Goal: Information Seeking & Learning: Learn about a topic

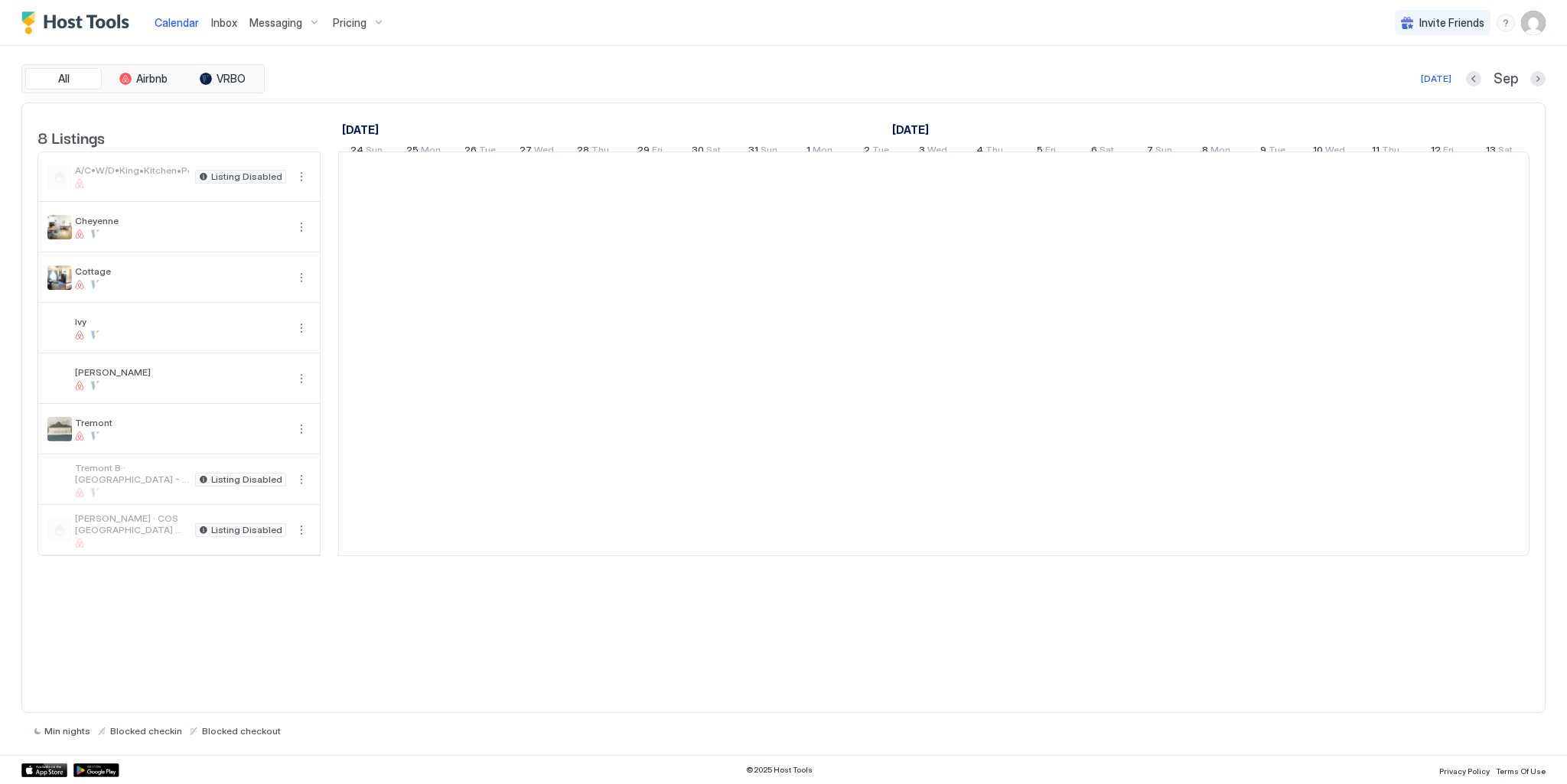
scroll to position [0, 851]
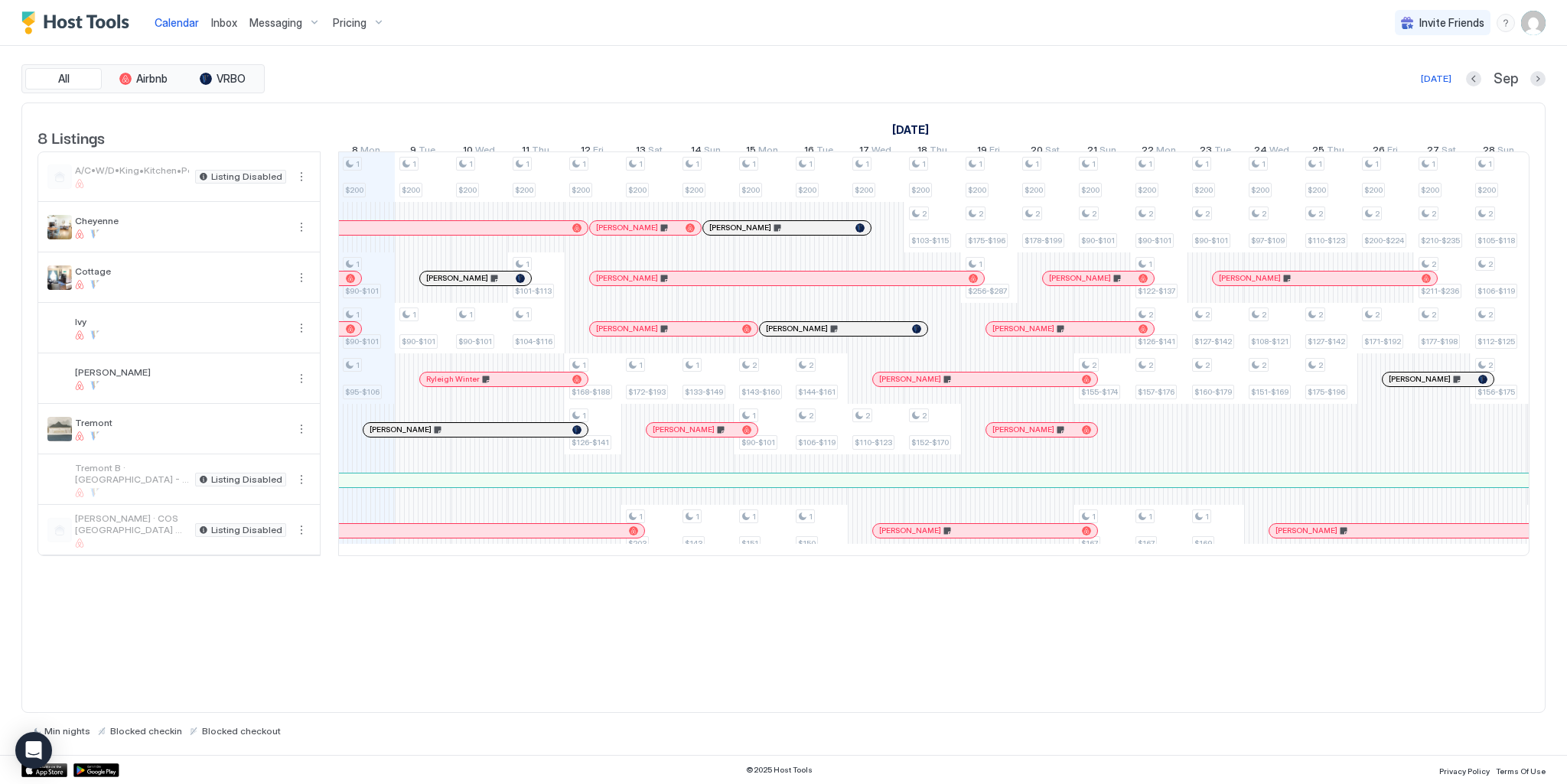
click at [356, 16] on span "Pricing" at bounding box center [350, 22] width 34 height 13
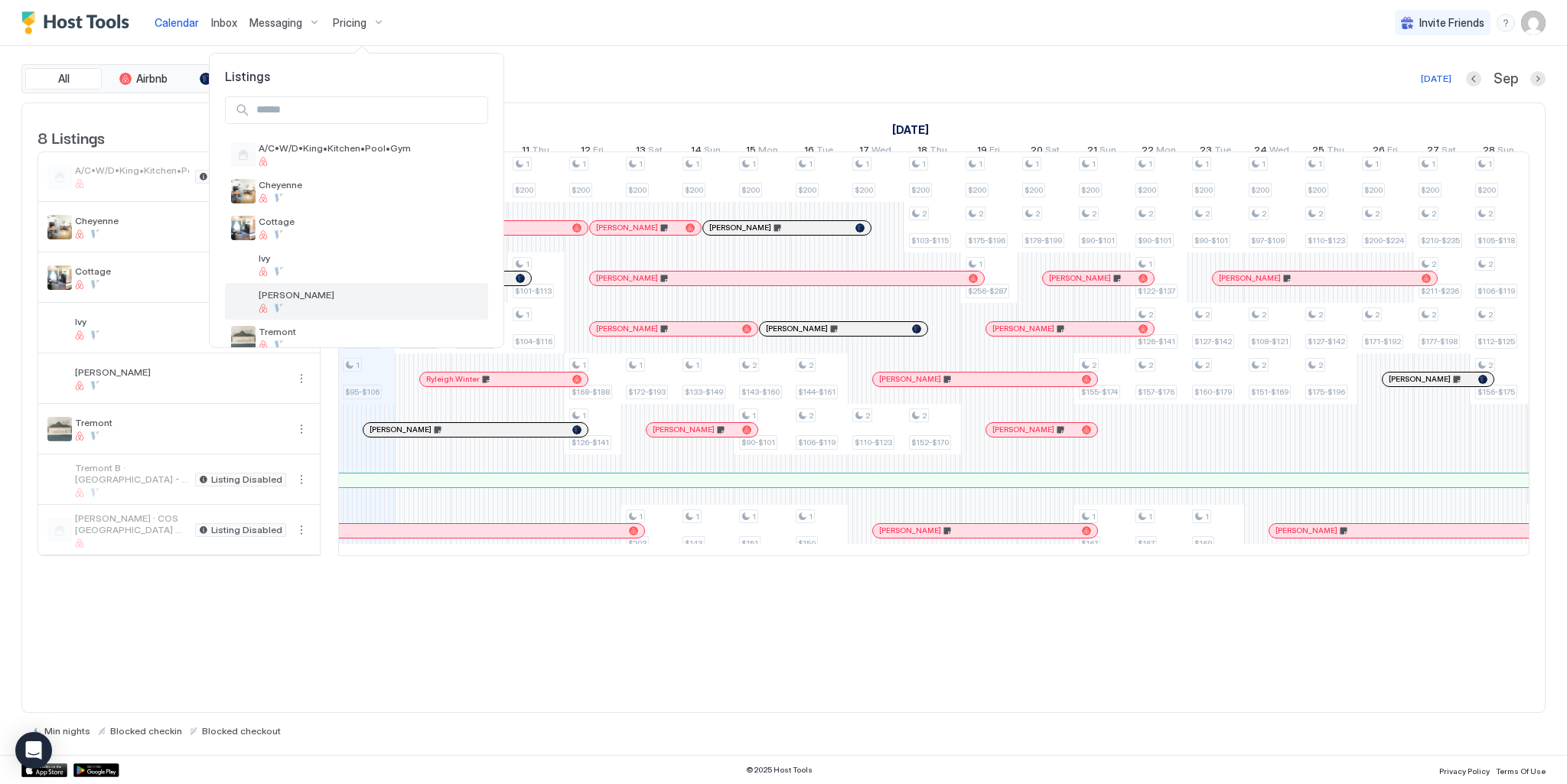
click at [290, 299] on span "[PERSON_NAME]" at bounding box center [371, 295] width 223 height 12
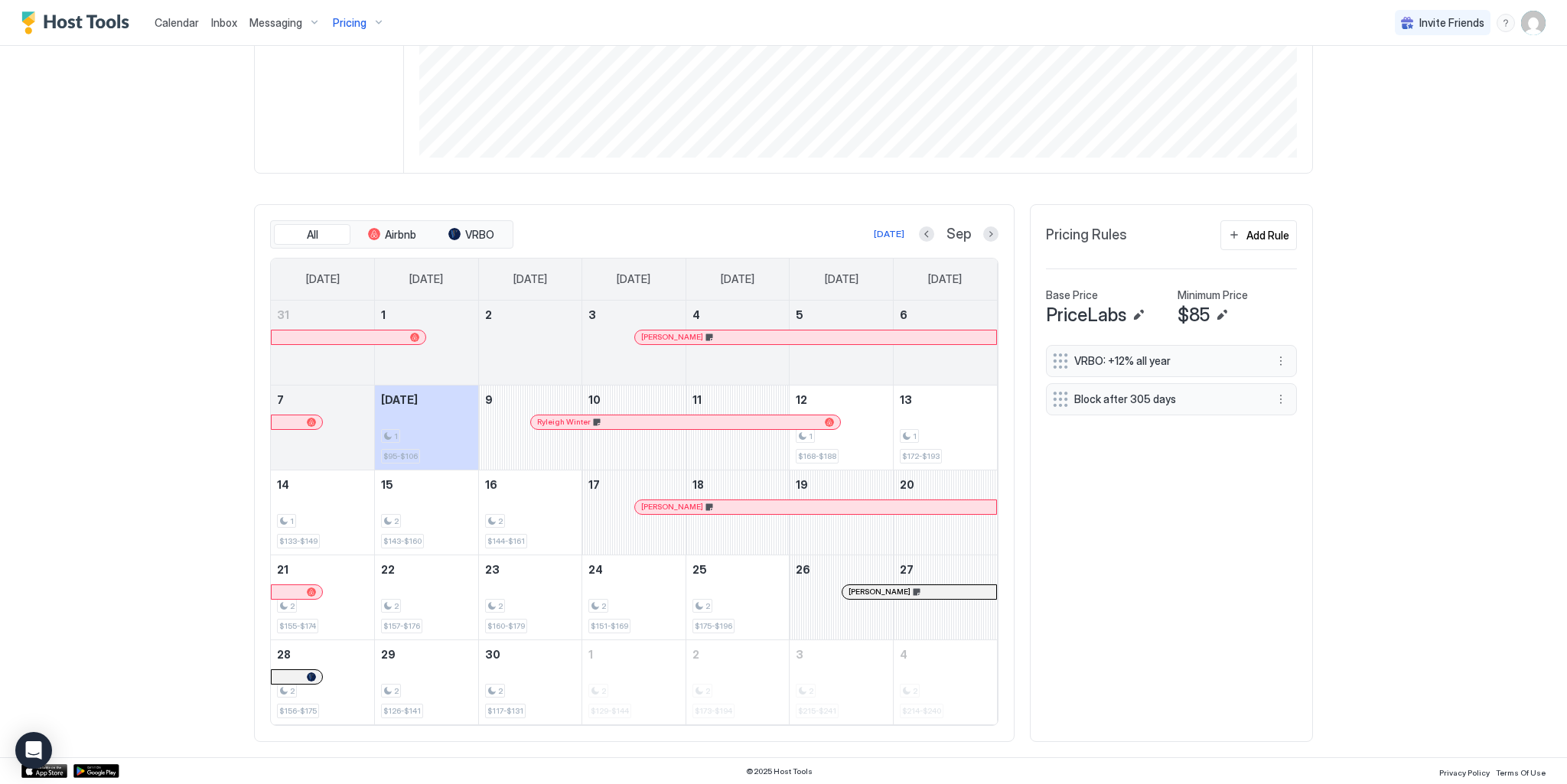
scroll to position [310, 0]
click at [371, 21] on div "Pricing" at bounding box center [359, 22] width 64 height 26
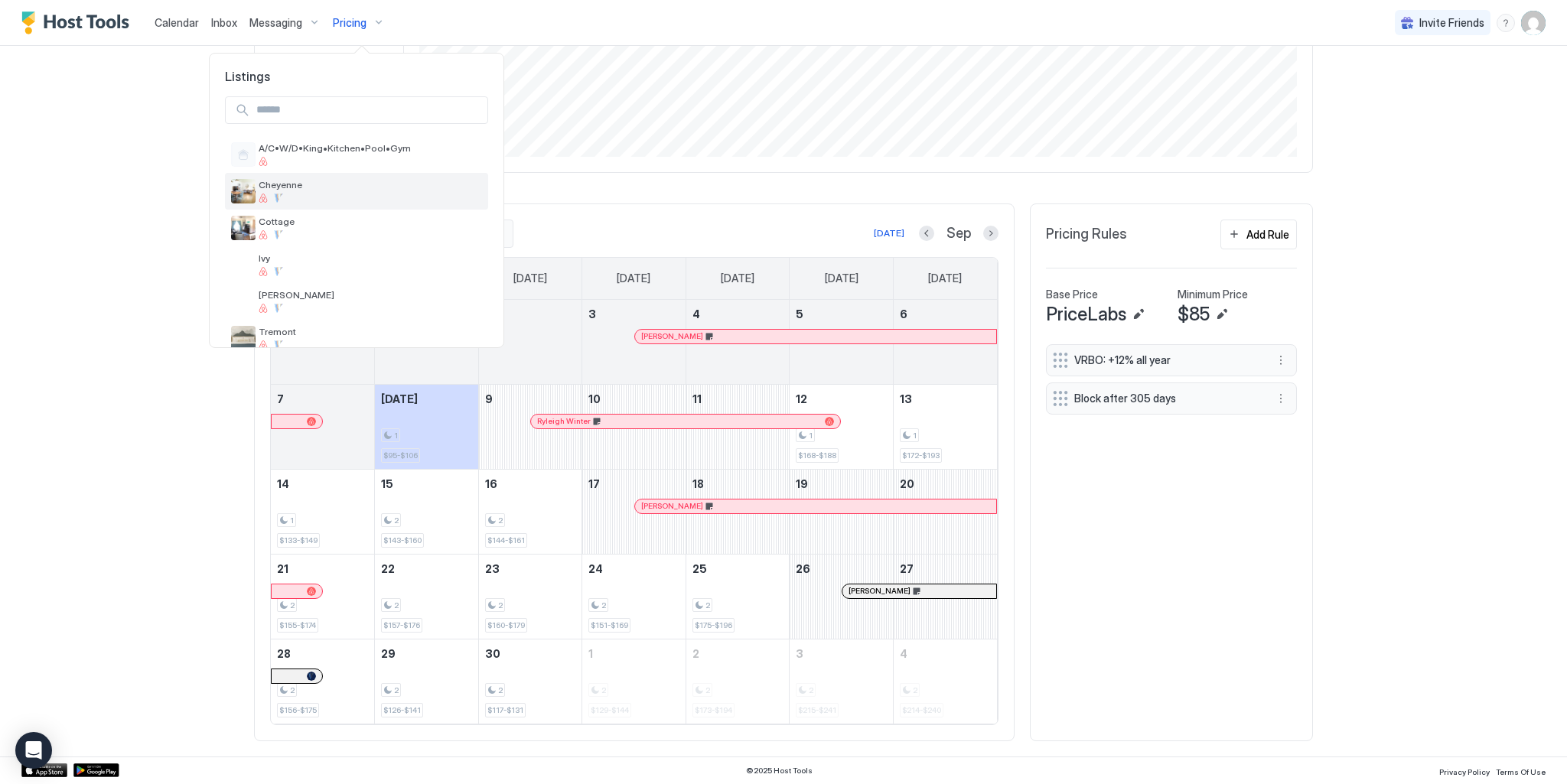
click at [284, 186] on span "Cheyenne" at bounding box center [371, 184] width 223 height 12
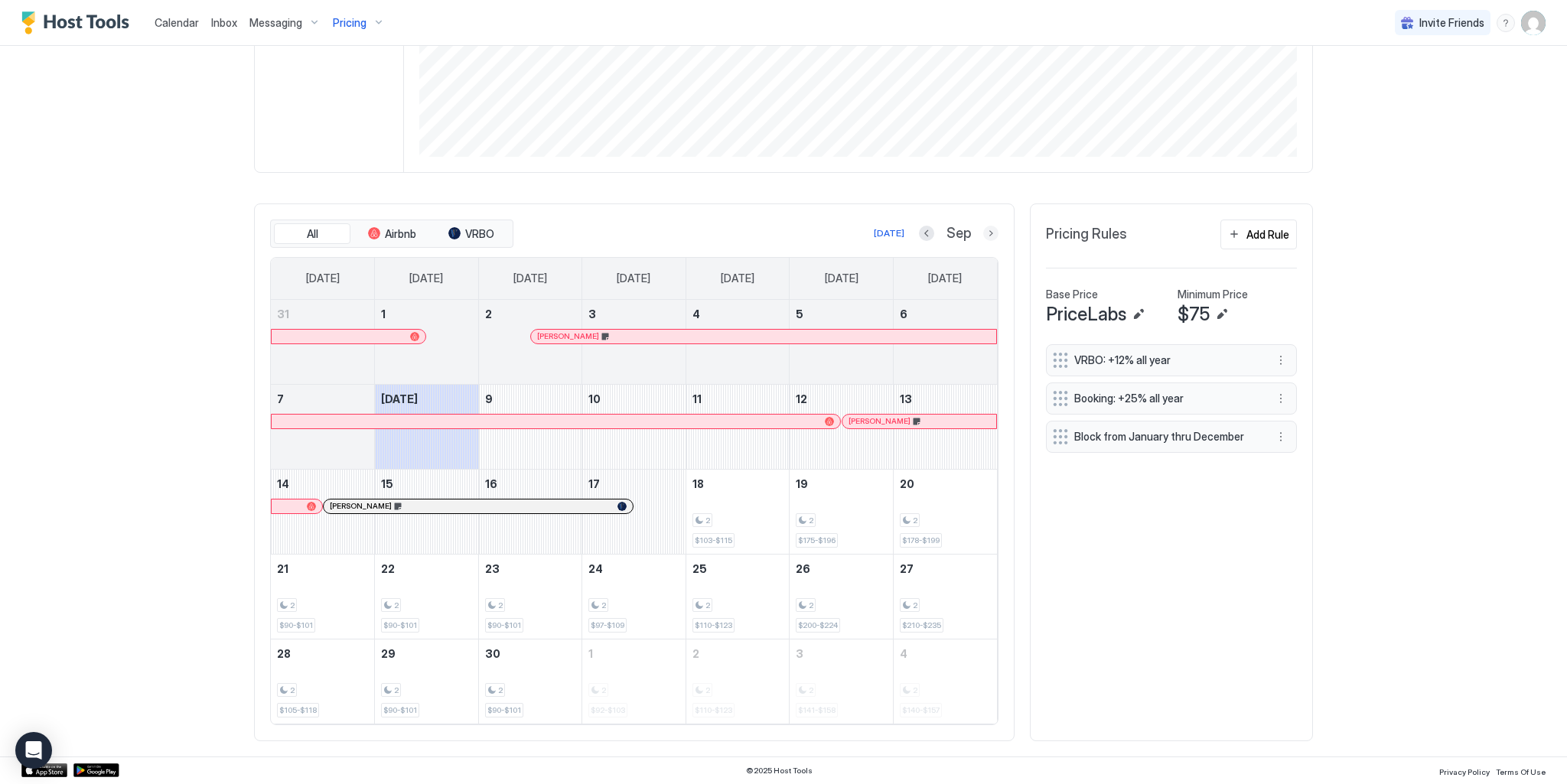
click at [993, 235] on button "Next month" at bounding box center [991, 233] width 15 height 15
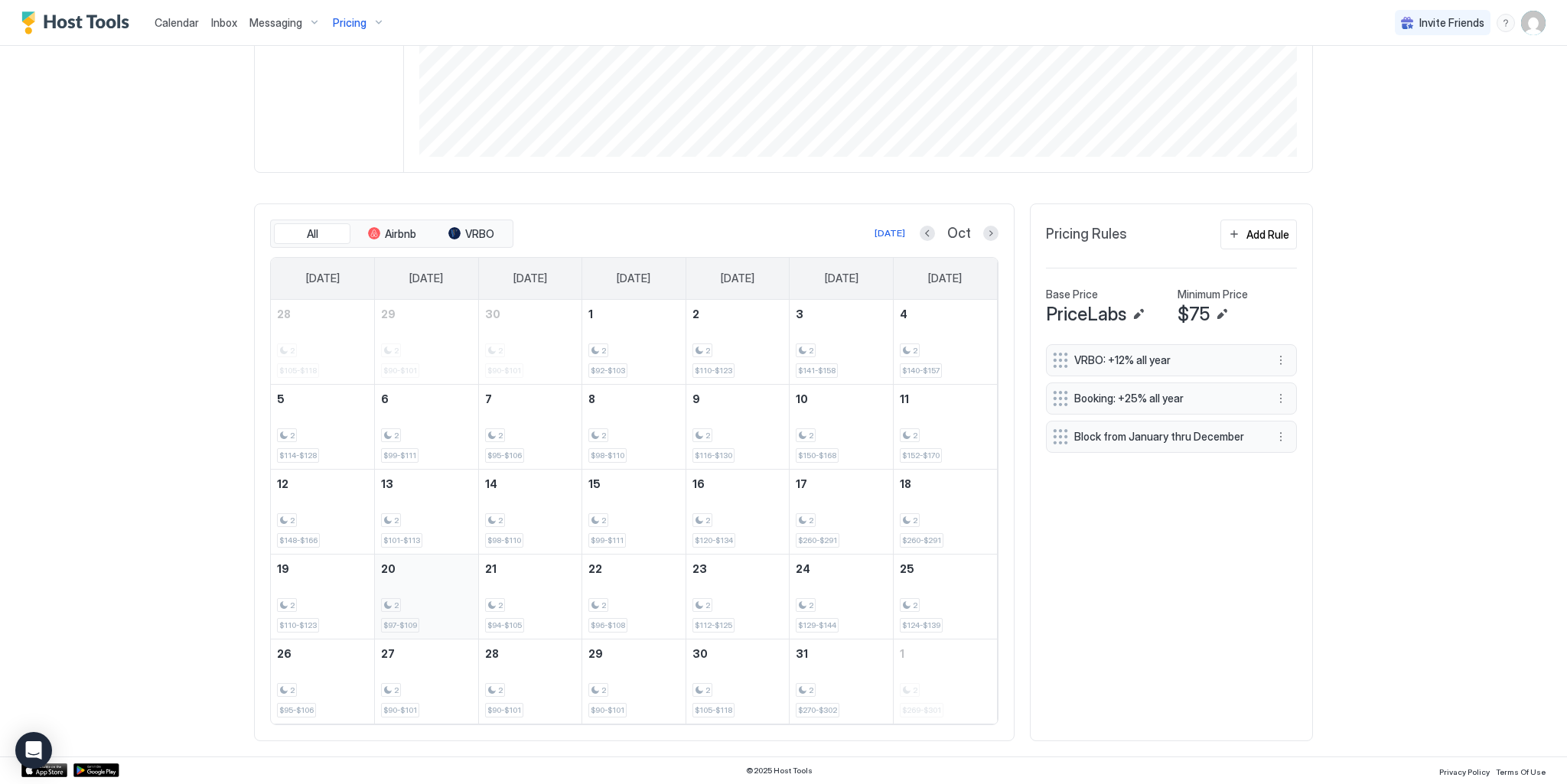
click at [422, 591] on div "2 $97-$109" at bounding box center [427, 596] width 91 height 72
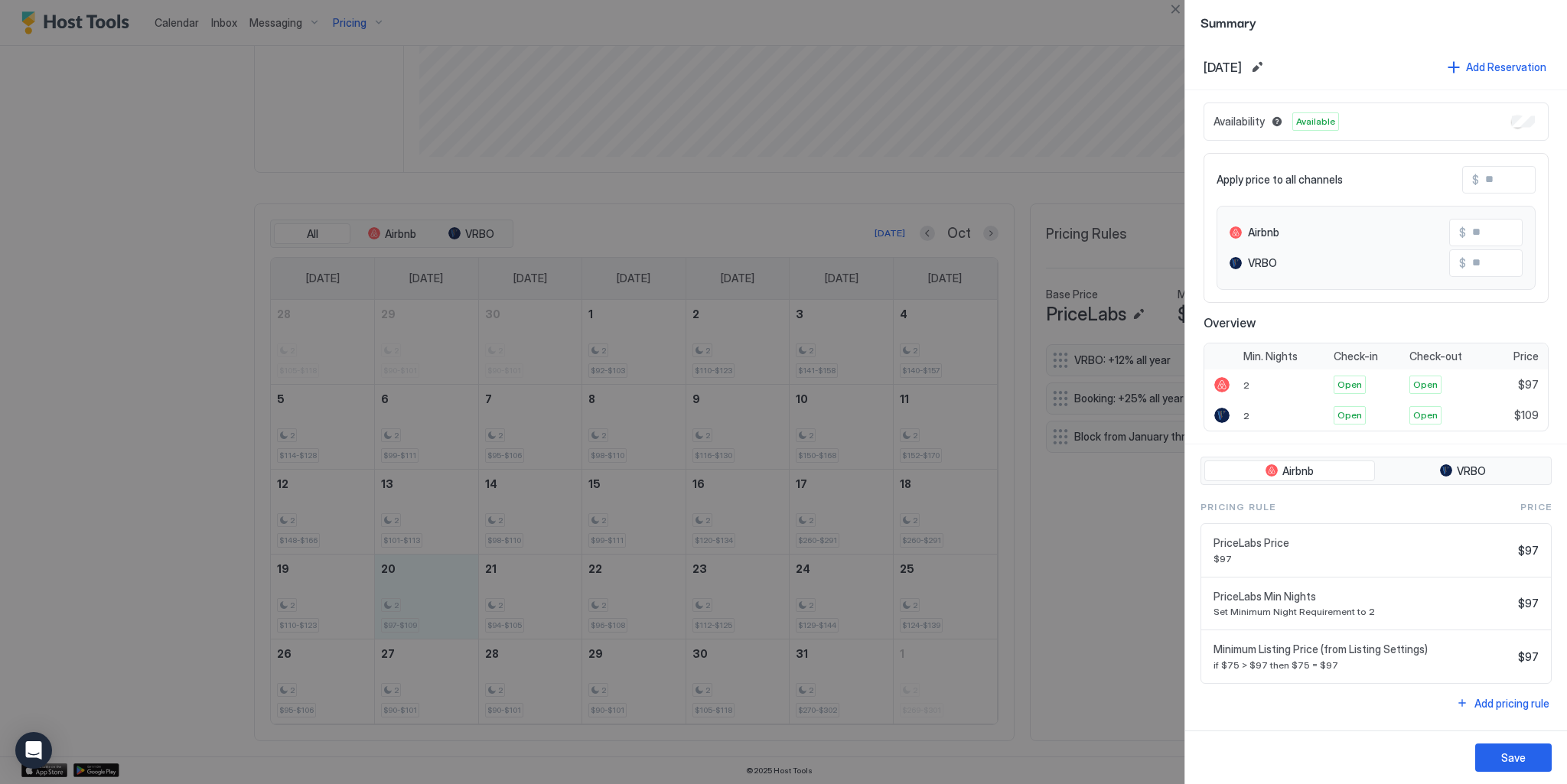
click at [688, 590] on div at bounding box center [784, 392] width 1567 height 784
click at [346, 588] on div at bounding box center [784, 392] width 1567 height 784
click at [1176, 13] on button "Close" at bounding box center [1175, 9] width 19 height 19
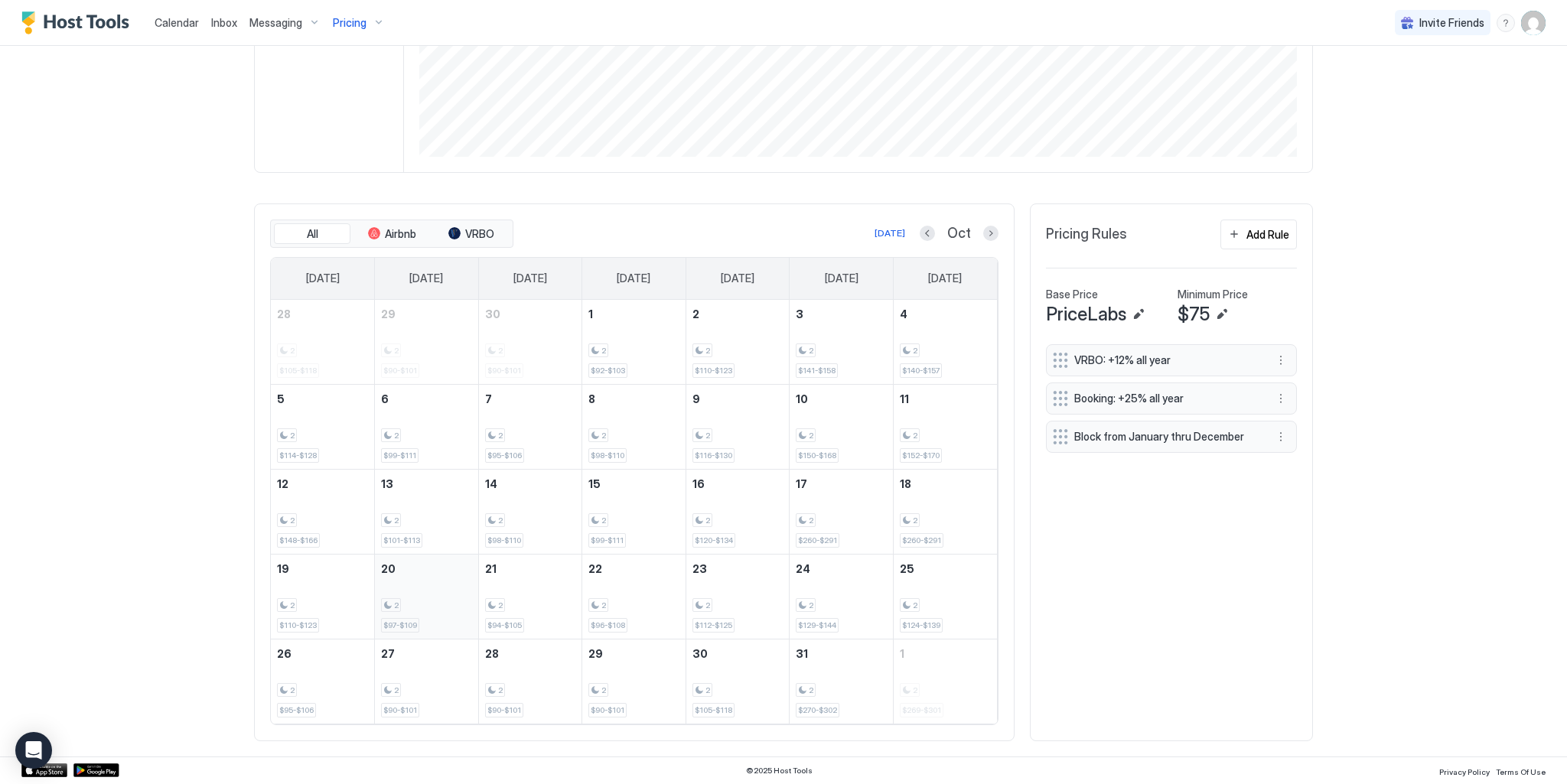
click at [402, 594] on div "2 $97-$109" at bounding box center [427, 596] width 91 height 72
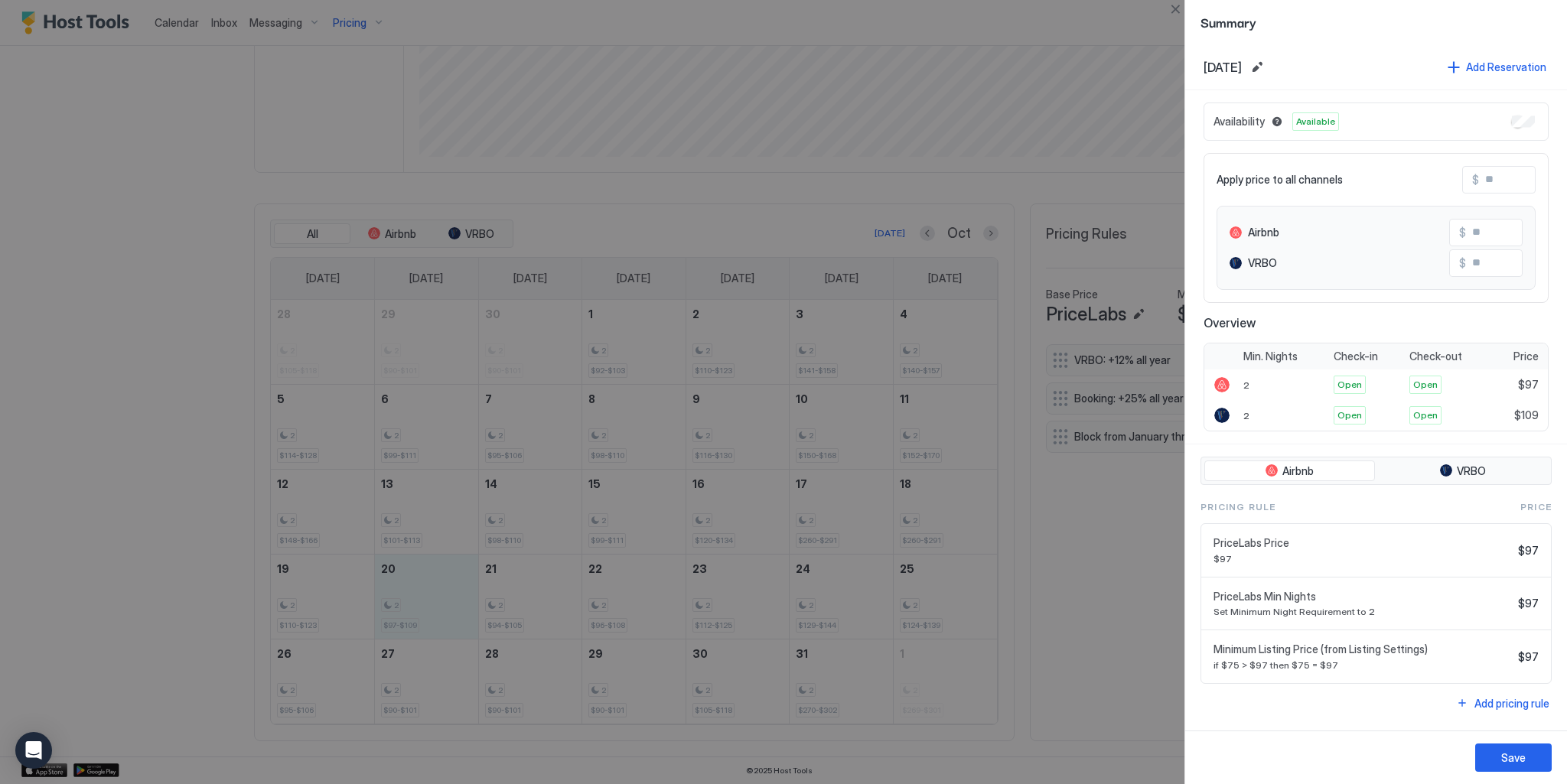
click at [856, 584] on div at bounding box center [784, 392] width 1567 height 784
click at [1267, 67] on button "Edit date range" at bounding box center [1257, 67] width 19 height 19
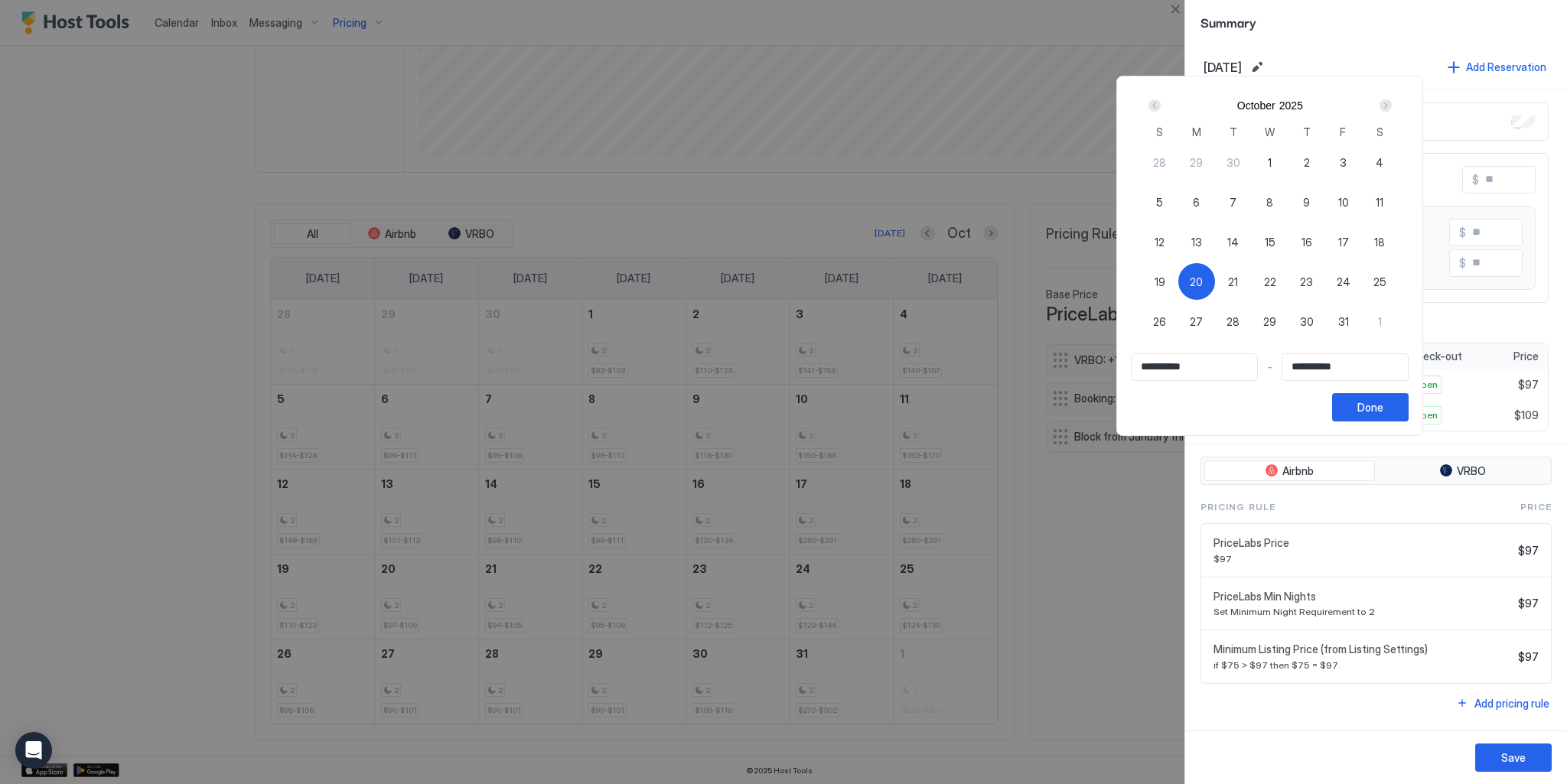
click at [1178, 321] on div "26" at bounding box center [1160, 321] width 37 height 37
type input "**********"
drag, startPoint x: 1408, startPoint y: 238, endPoint x: 1346, endPoint y: 278, distance: 73.8
click at [1385, 238] on span "18" at bounding box center [1379, 242] width 11 height 16
type input "**********"
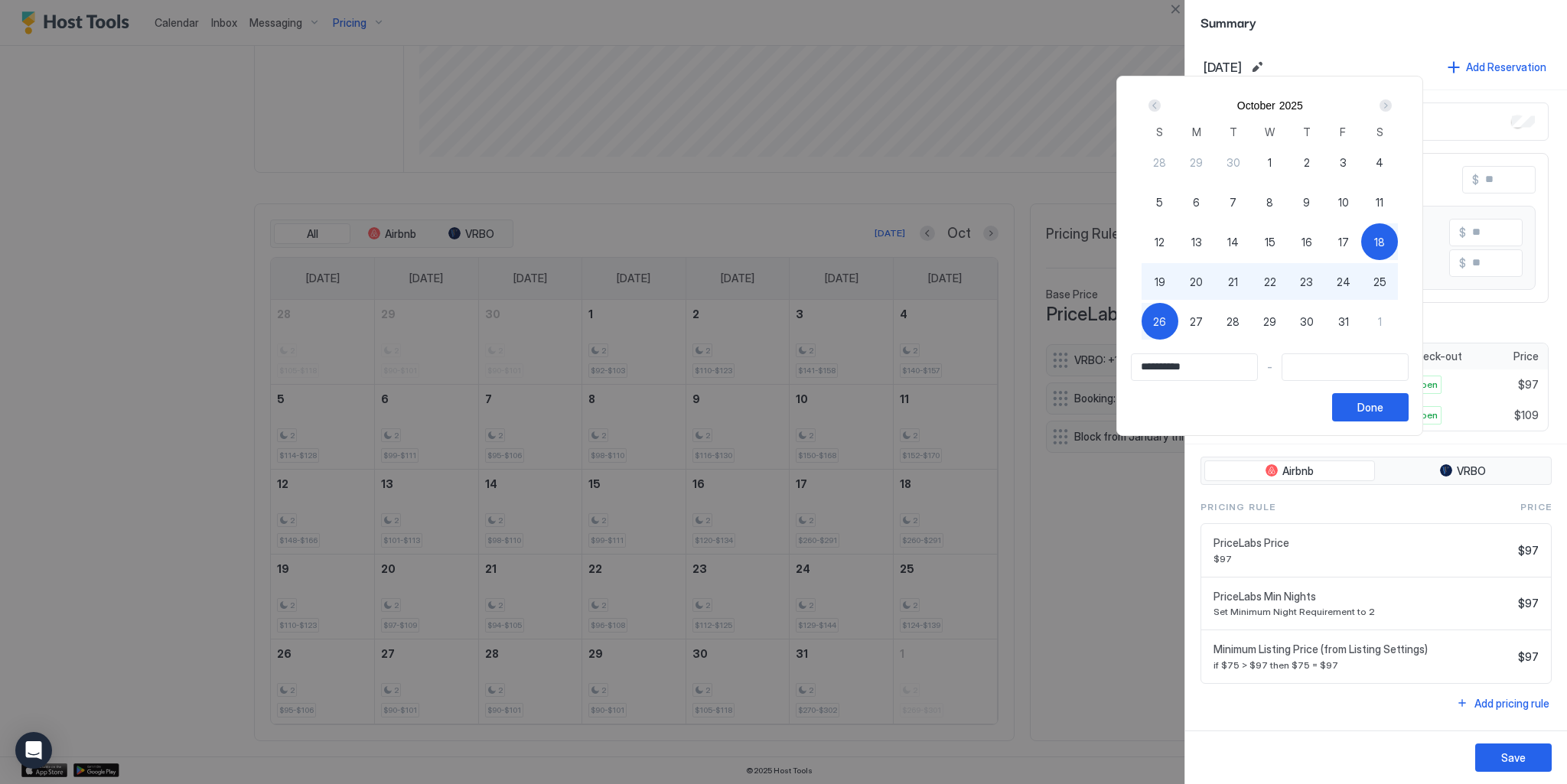
click at [1166, 326] on span "26" at bounding box center [1160, 321] width 13 height 16
type input "**********"
click at [1384, 413] on div "Done" at bounding box center [1370, 407] width 26 height 16
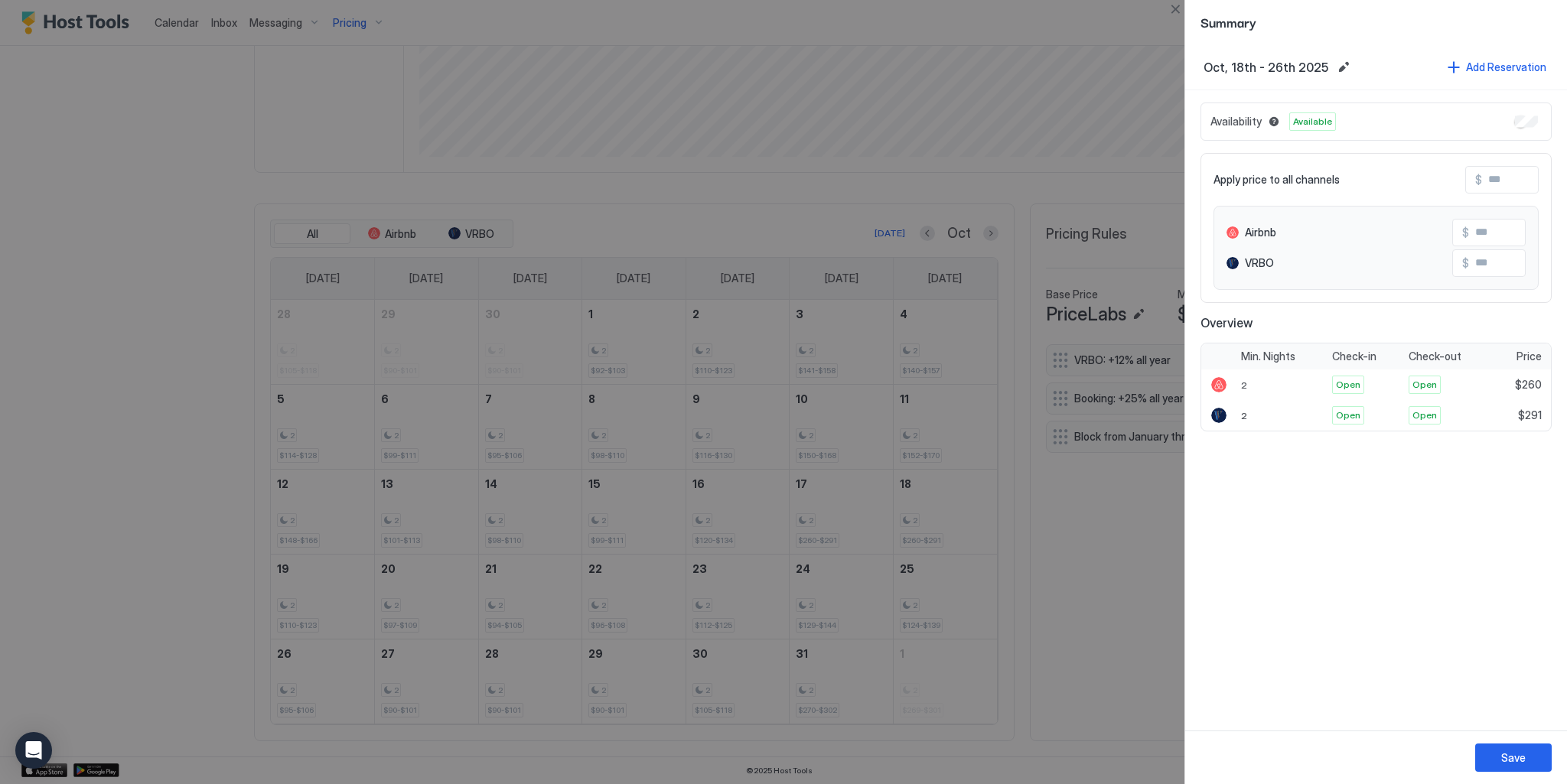
click at [1528, 129] on div "Availability Available" at bounding box center [1376, 121] width 351 height 38
click at [1525, 114] on div "Availability Available" at bounding box center [1376, 121] width 351 height 38
click at [1496, 755] on button "Save" at bounding box center [1513, 758] width 77 height 29
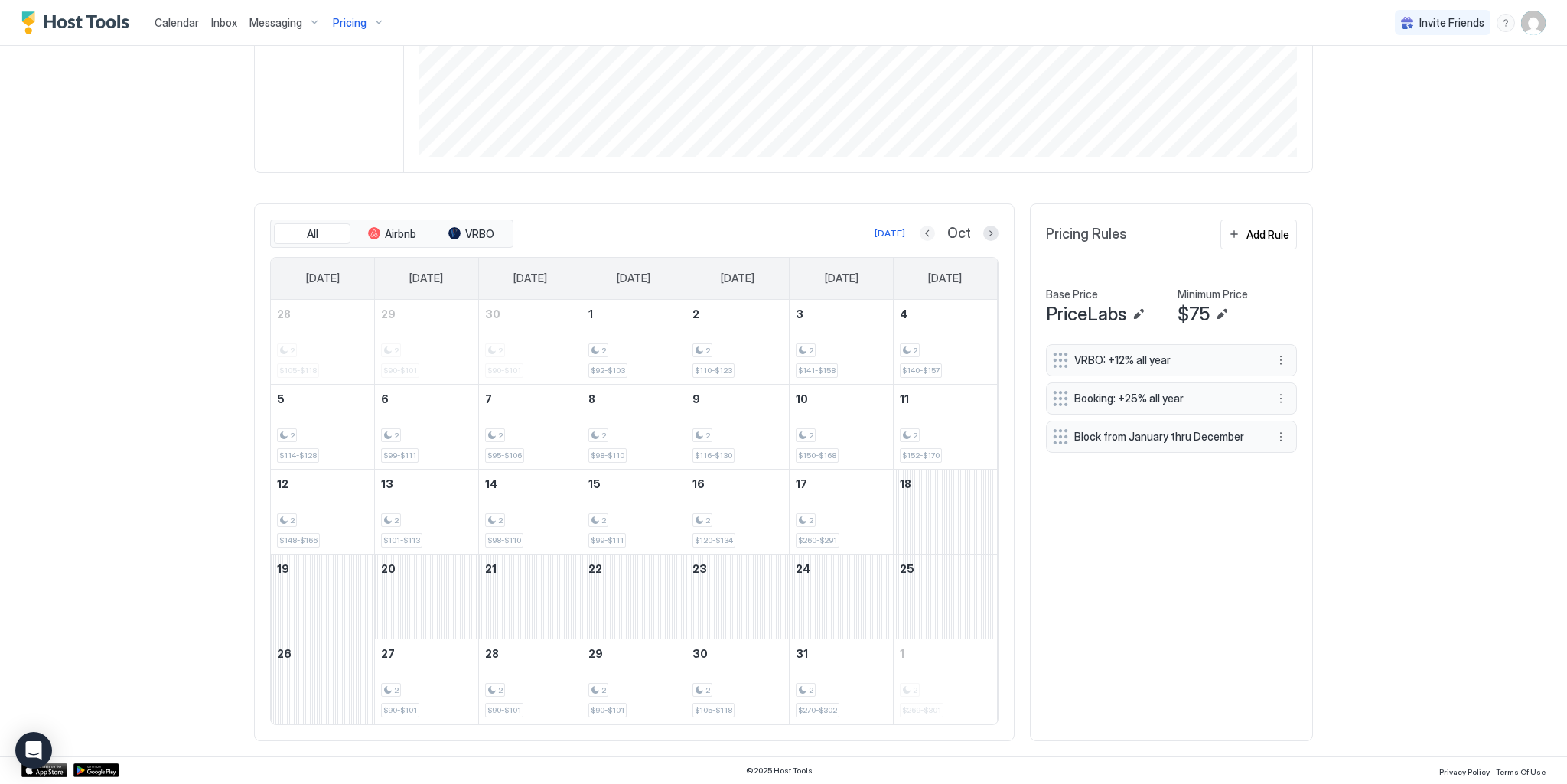
click at [926, 235] on button "Previous month" at bounding box center [927, 233] width 15 height 15
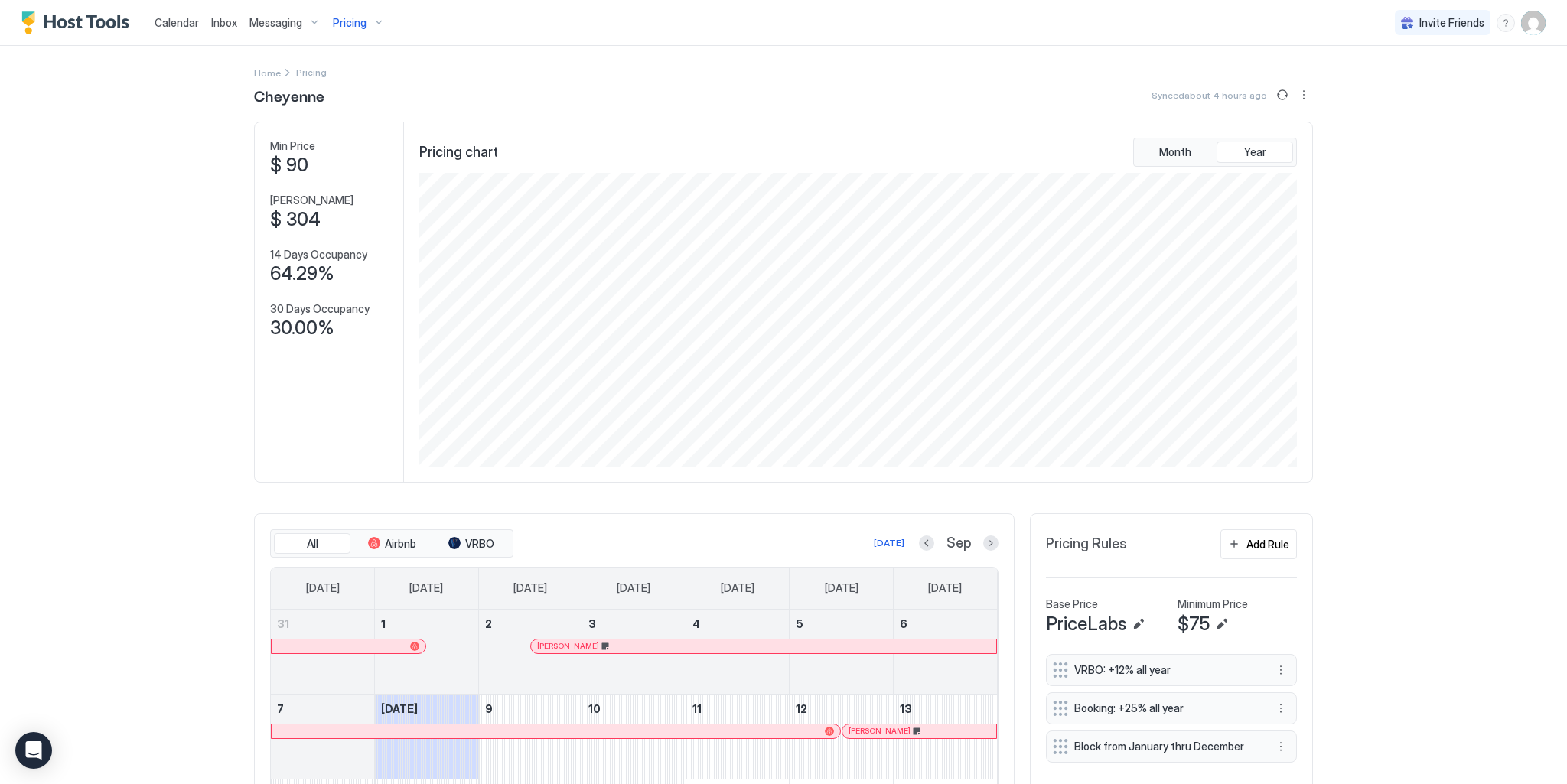
click at [359, 13] on div "Pricing" at bounding box center [359, 22] width 64 height 26
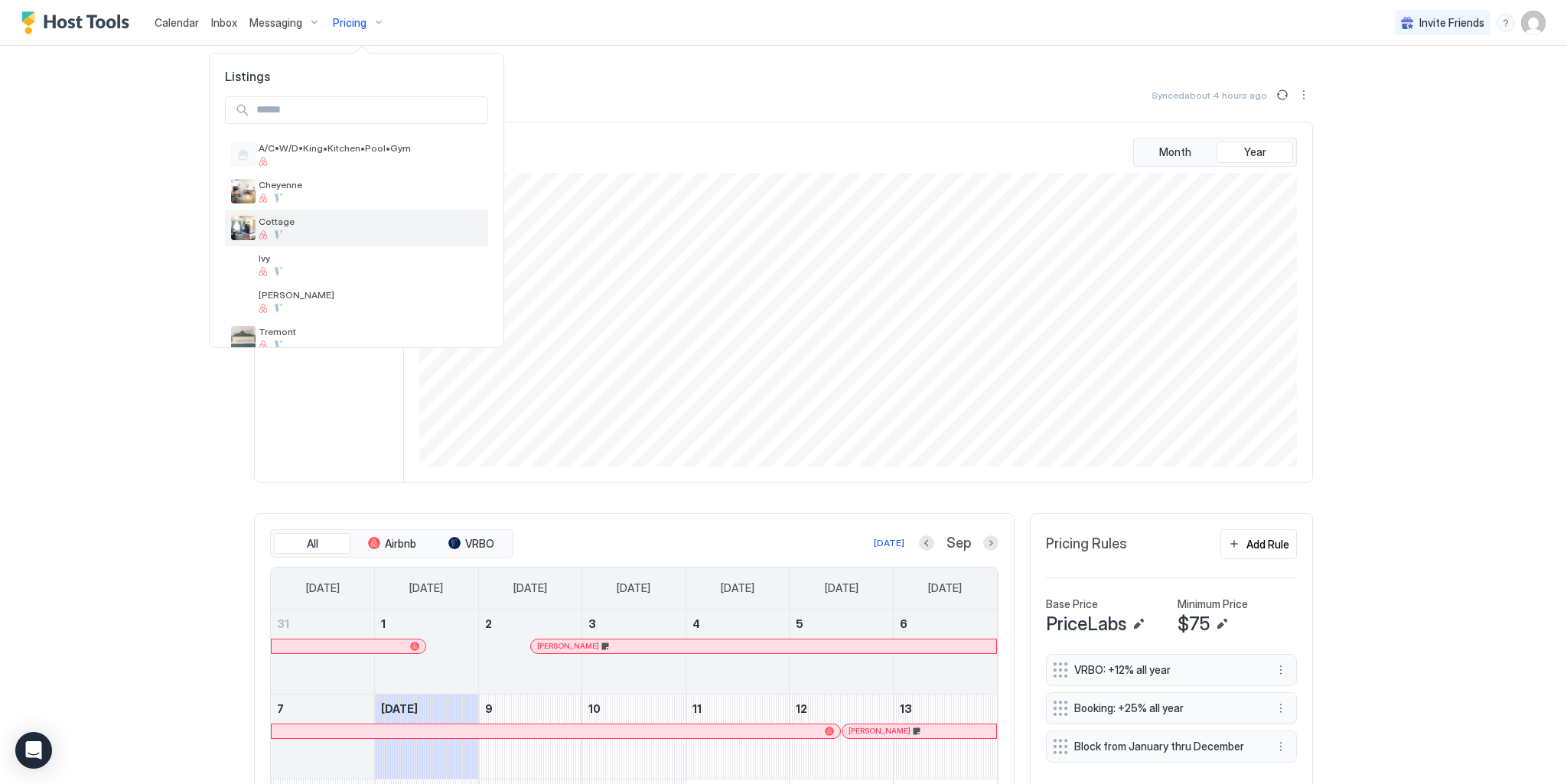
click at [266, 229] on div "Cottage" at bounding box center [371, 228] width 223 height 24
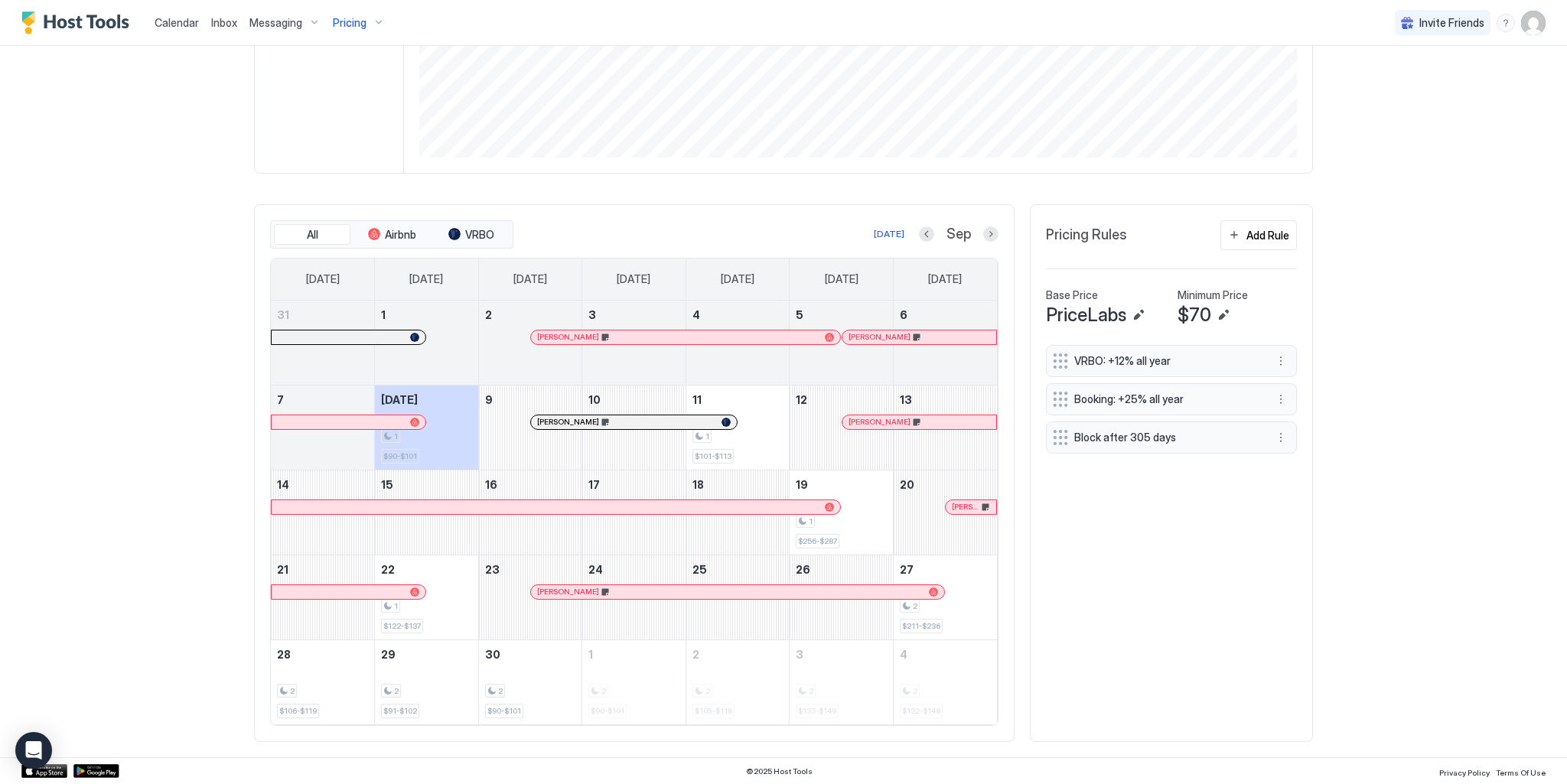
scroll to position [310, 0]
click at [692, 415] on div "[PERSON_NAME]" at bounding box center [633, 421] width 205 height 13
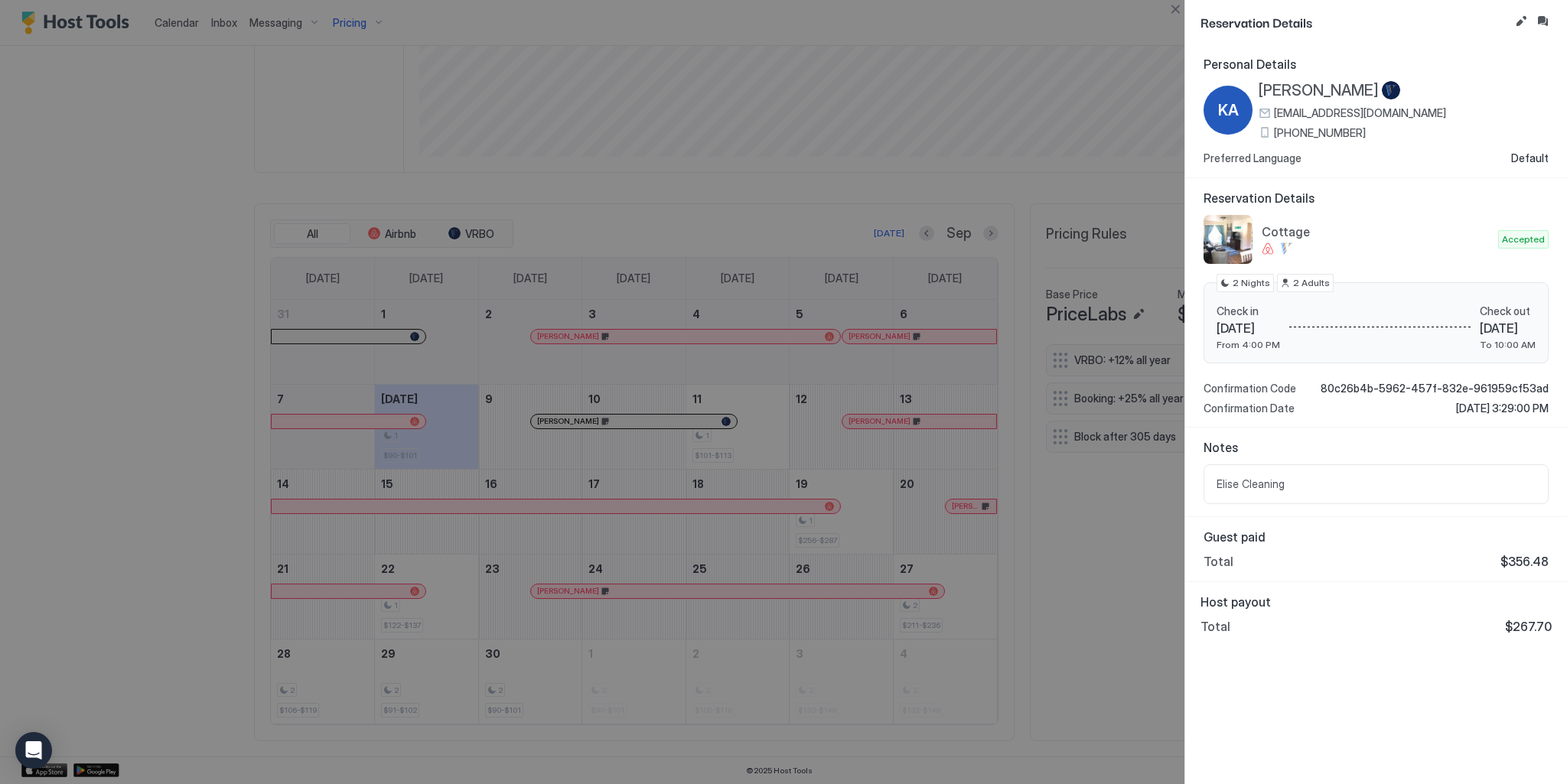
click at [856, 433] on div at bounding box center [784, 392] width 1567 height 784
click at [858, 423] on div at bounding box center [784, 392] width 1567 height 784
click at [1176, 10] on button "Close" at bounding box center [1175, 9] width 19 height 19
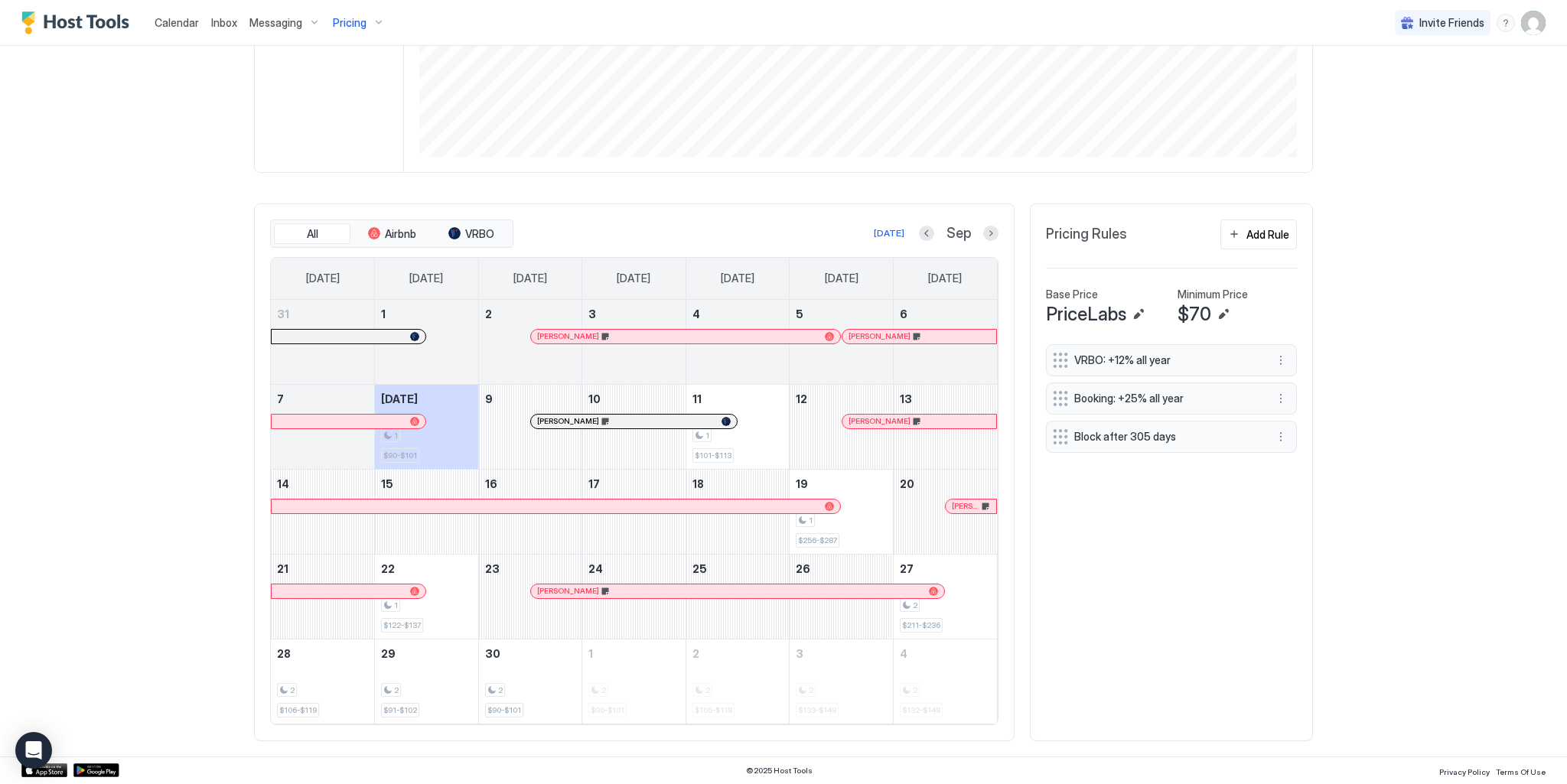
scroll to position [0, 0]
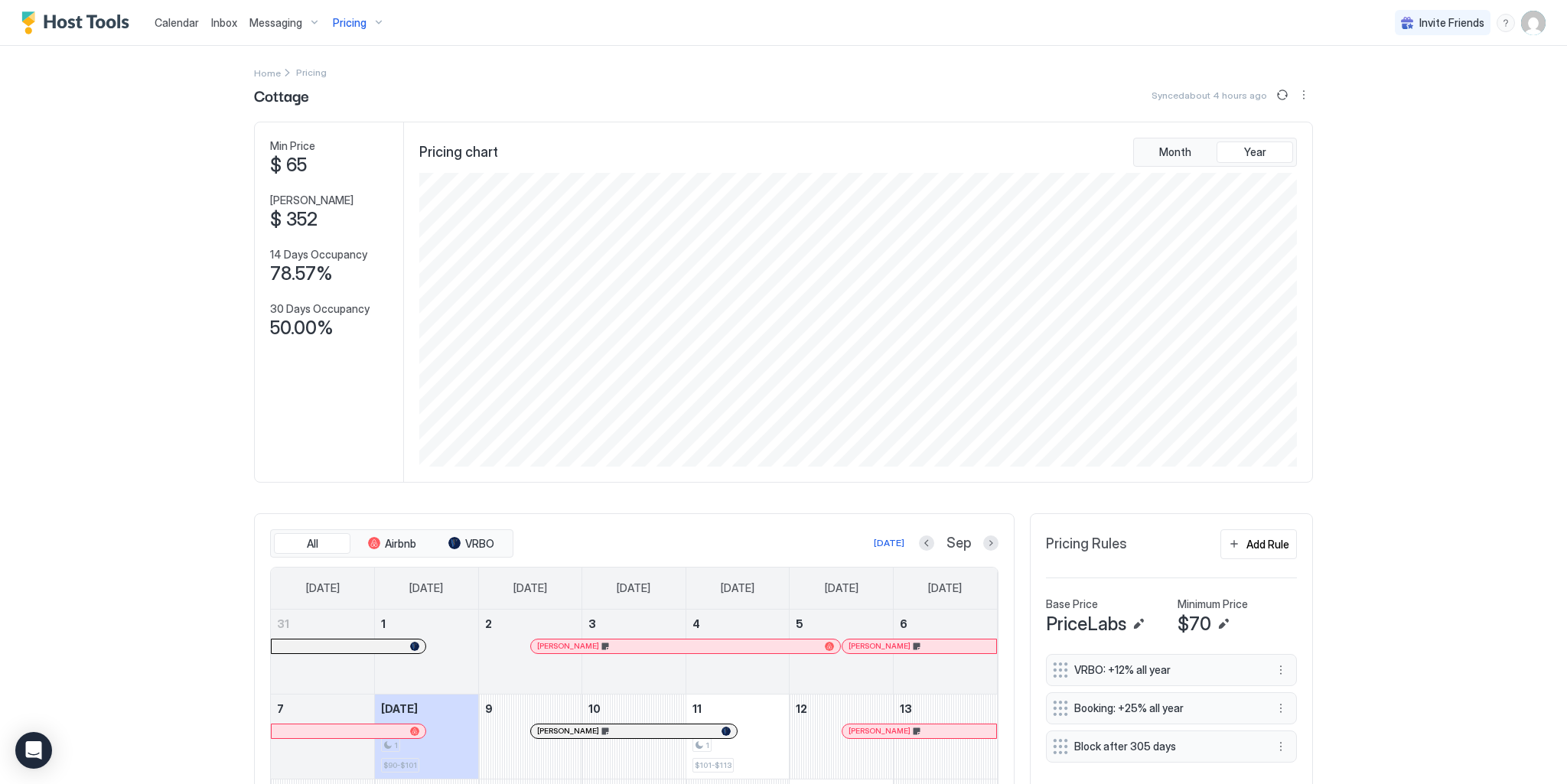
click at [364, 17] on span "Pricing" at bounding box center [350, 22] width 34 height 13
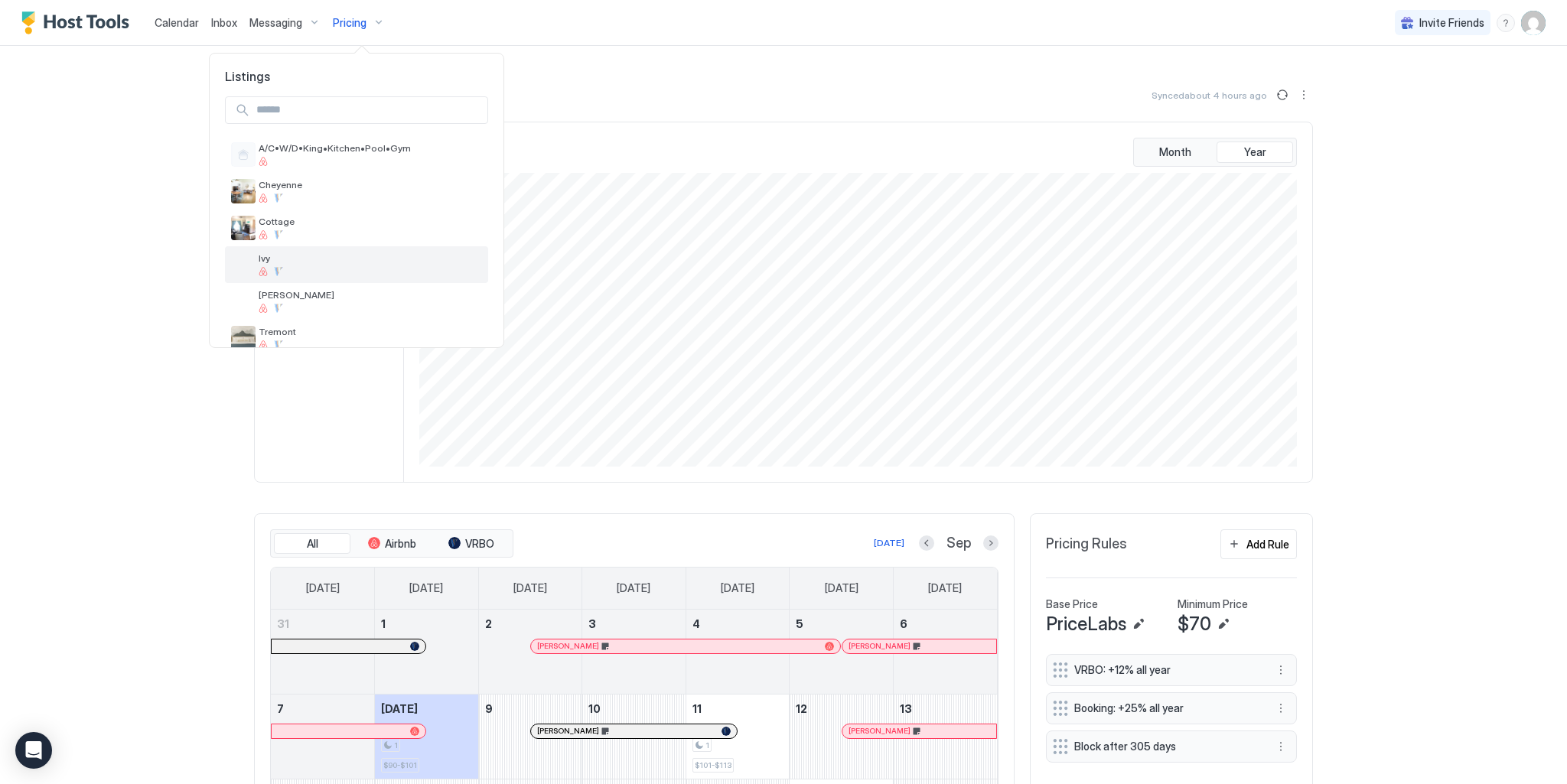
click at [264, 259] on span "Ivy" at bounding box center [371, 258] width 223 height 12
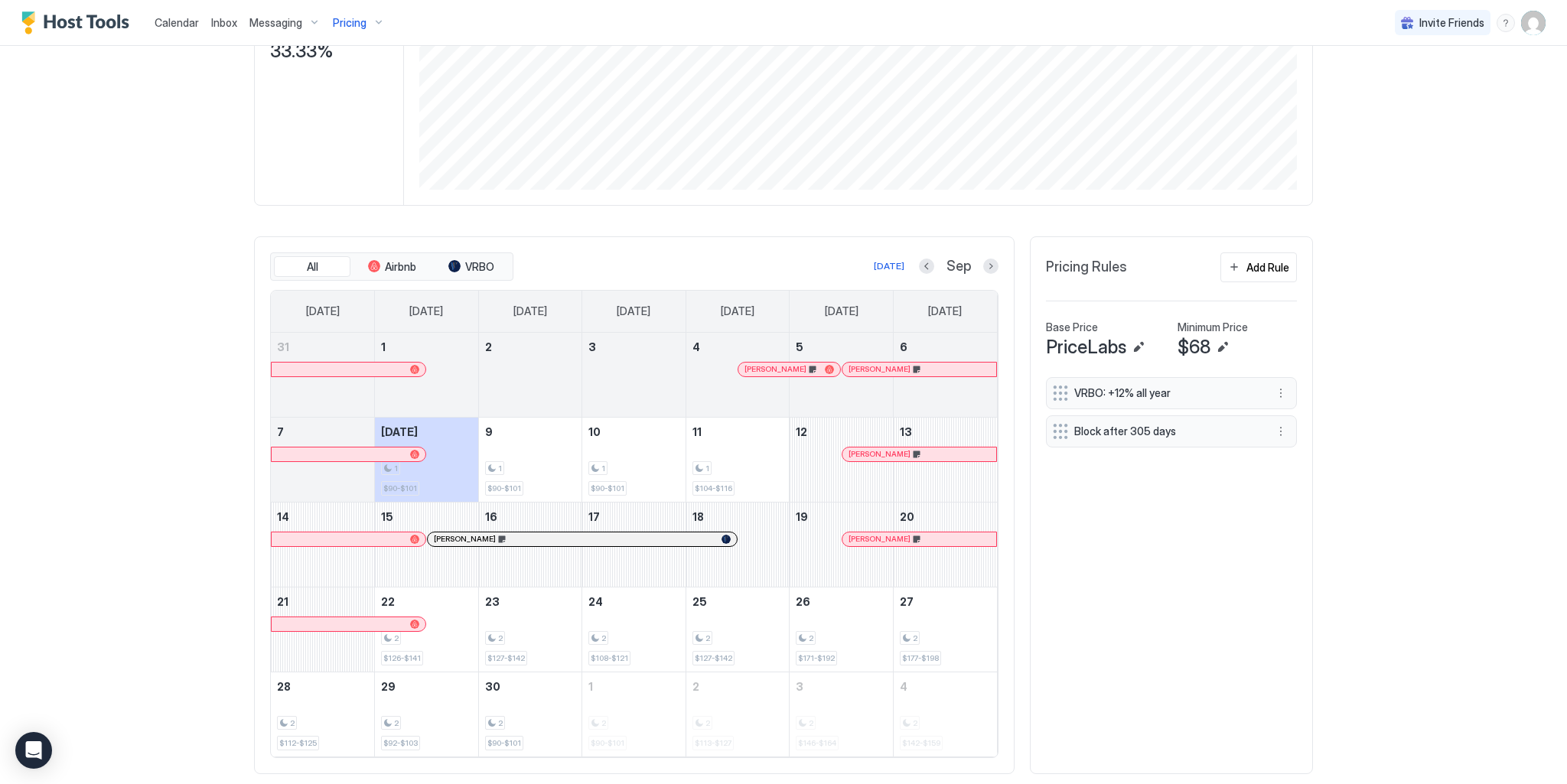
scroll to position [306, 0]
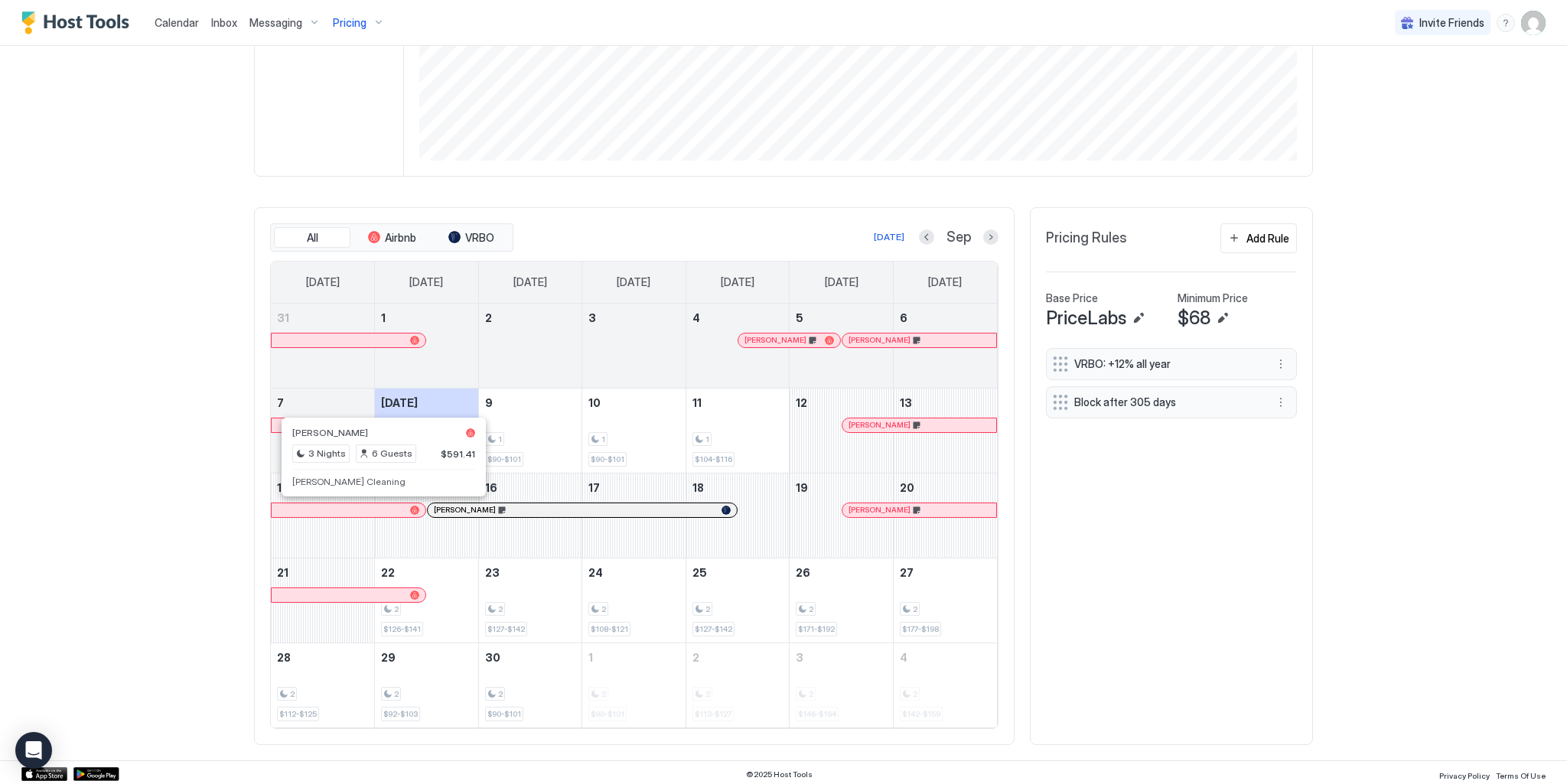
click at [378, 509] on div at bounding box center [384, 510] width 13 height 13
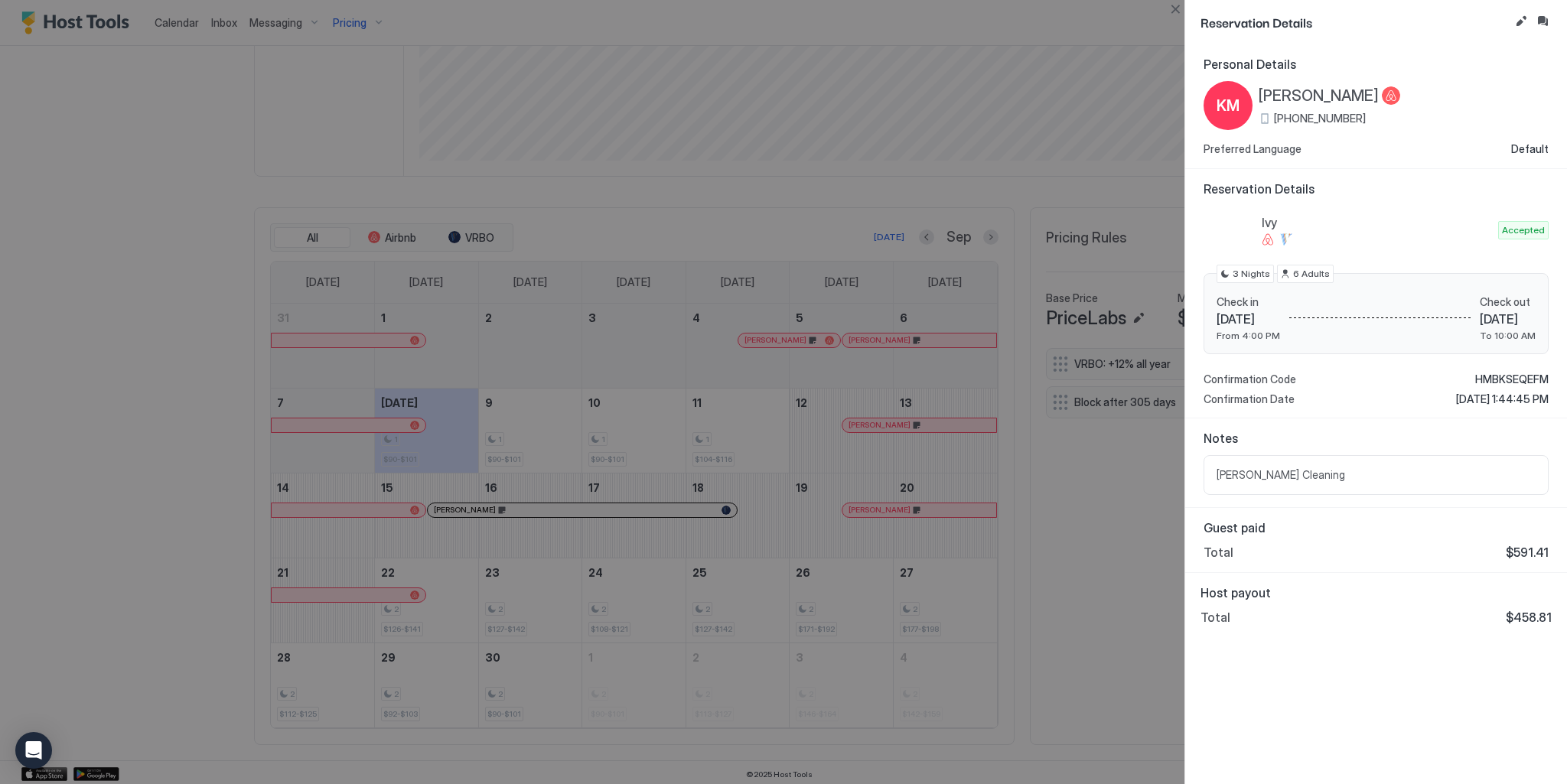
click at [336, 156] on div at bounding box center [784, 392] width 1567 height 784
drag, startPoint x: 1173, startPoint y: 4, endPoint x: 540, endPoint y: 4, distance: 633.0
click at [1164, 4] on div "Reservation Details Personal Details KM [PERSON_NAME] [PHONE_NUMBER] Preferred …" at bounding box center [784, 392] width 1567 height 784
click at [346, 26] on div at bounding box center [784, 392] width 1567 height 784
click at [1176, 8] on button "Close" at bounding box center [1175, 9] width 19 height 19
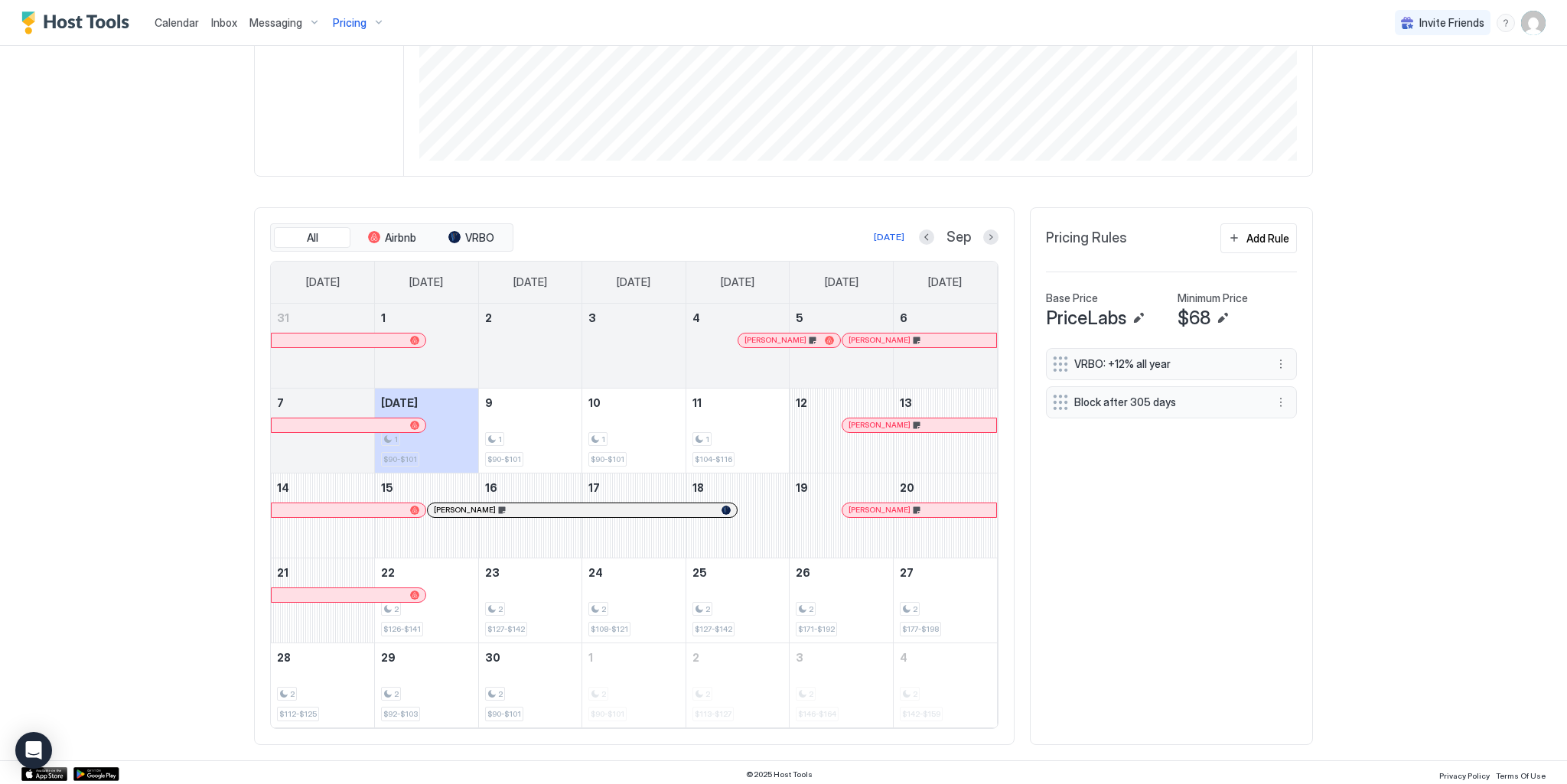
click at [355, 24] on span "Pricing" at bounding box center [350, 22] width 34 height 13
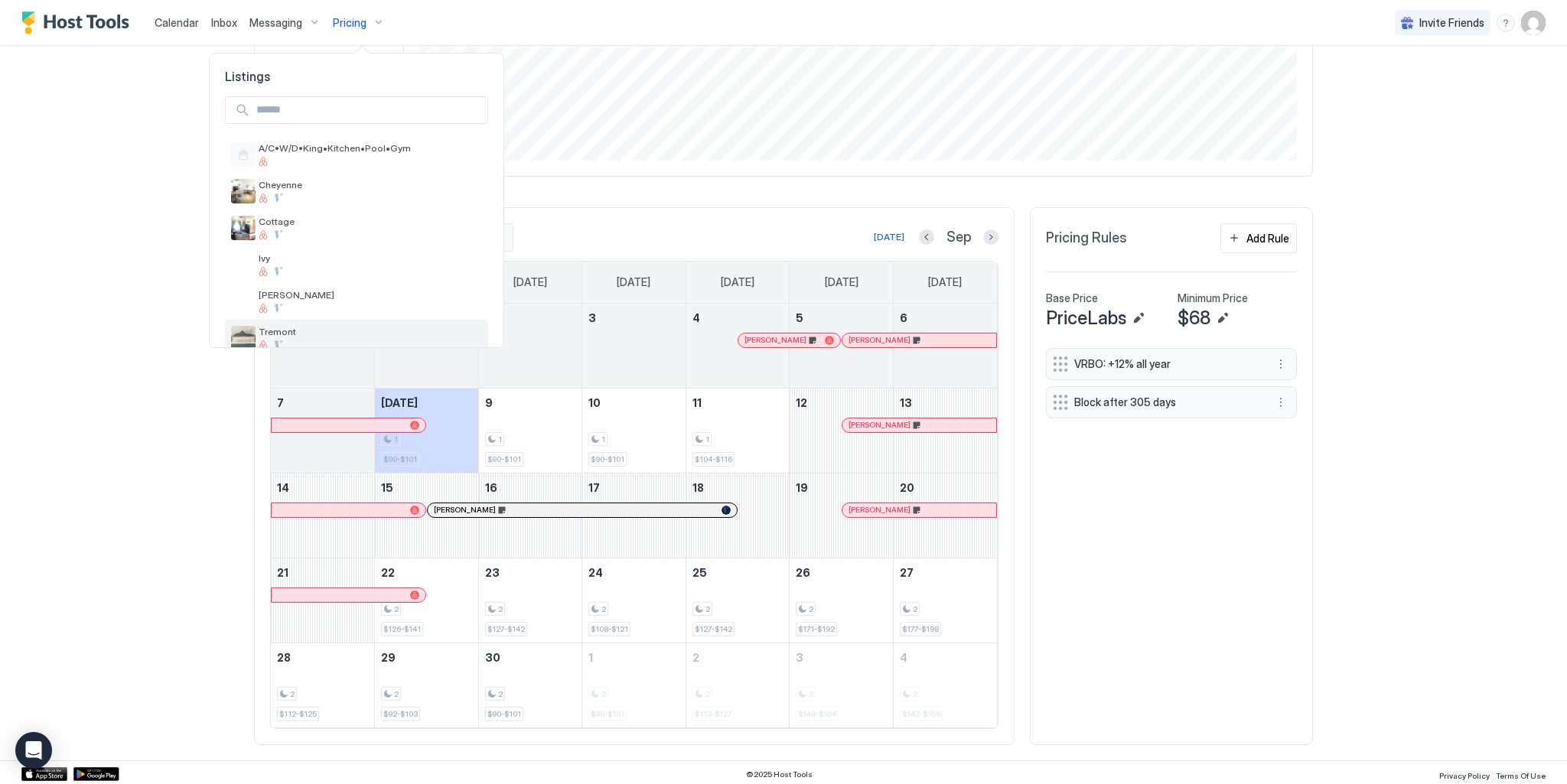
click at [282, 338] on span "Tremont" at bounding box center [371, 331] width 223 height 12
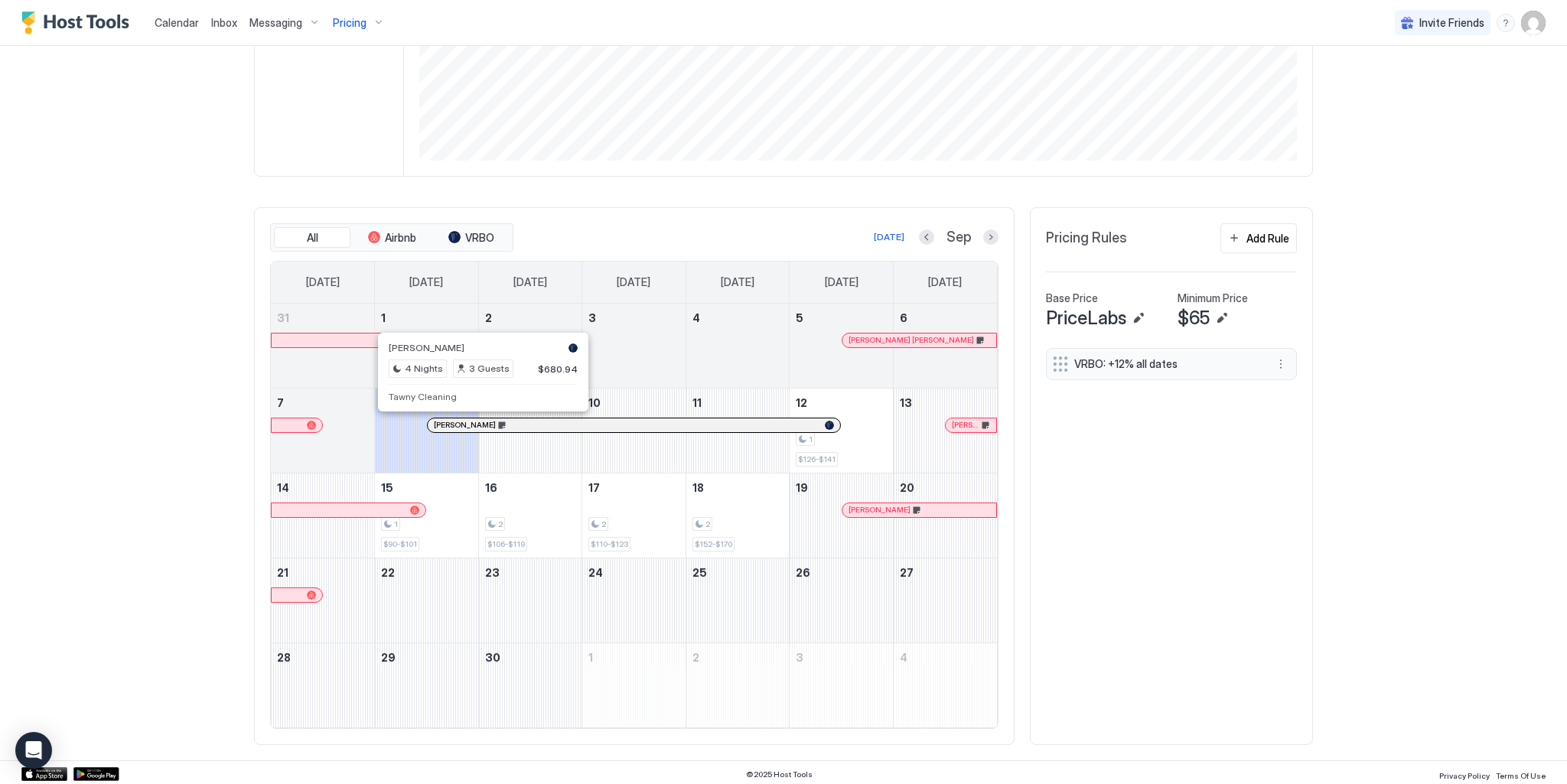
click at [477, 423] on div at bounding box center [483, 425] width 13 height 13
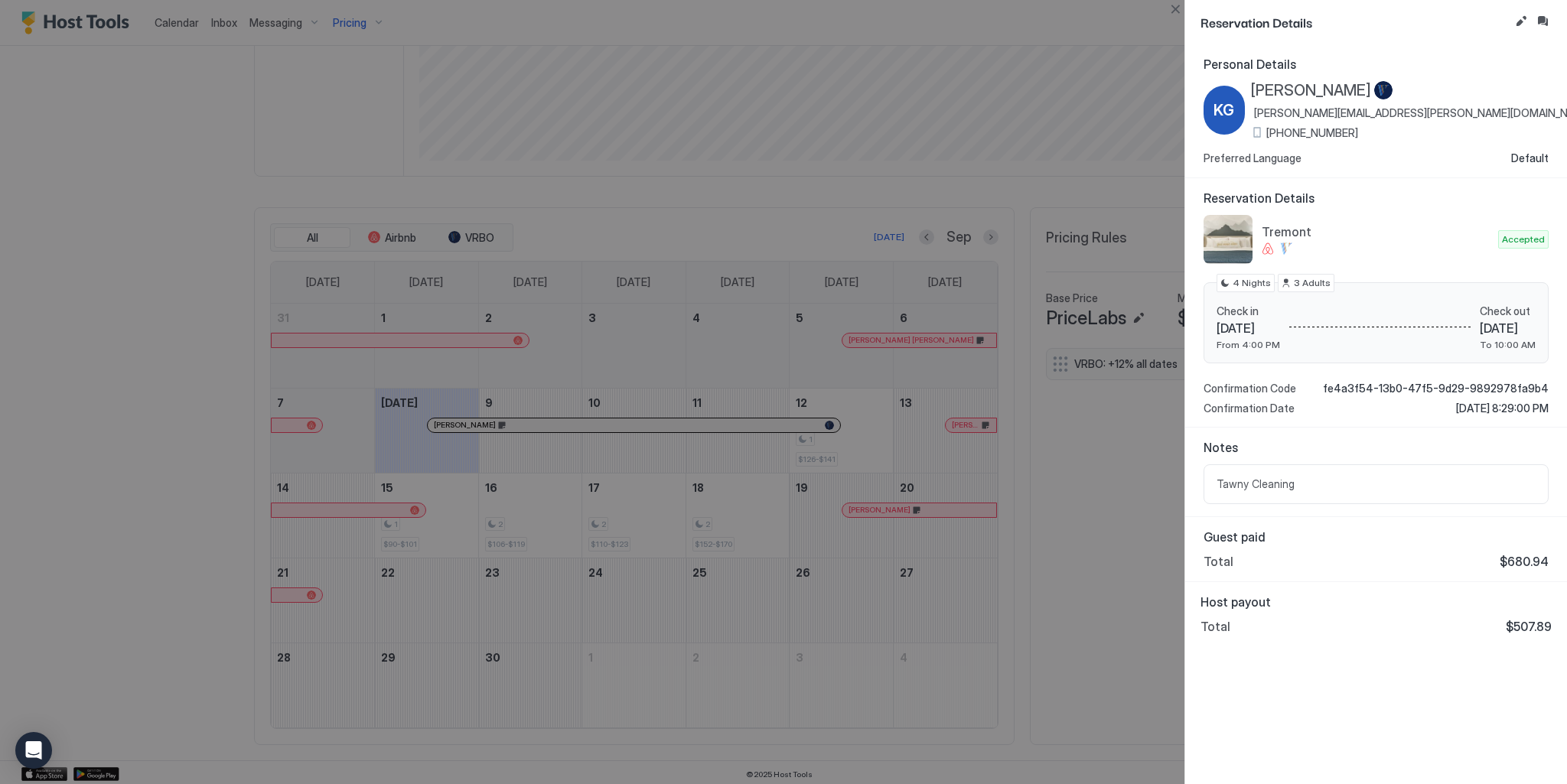
click at [997, 426] on div at bounding box center [784, 392] width 1567 height 784
drag, startPoint x: 1176, startPoint y: 8, endPoint x: 1173, endPoint y: 18, distance: 10.4
click at [1176, 9] on button "Close" at bounding box center [1175, 9] width 19 height 19
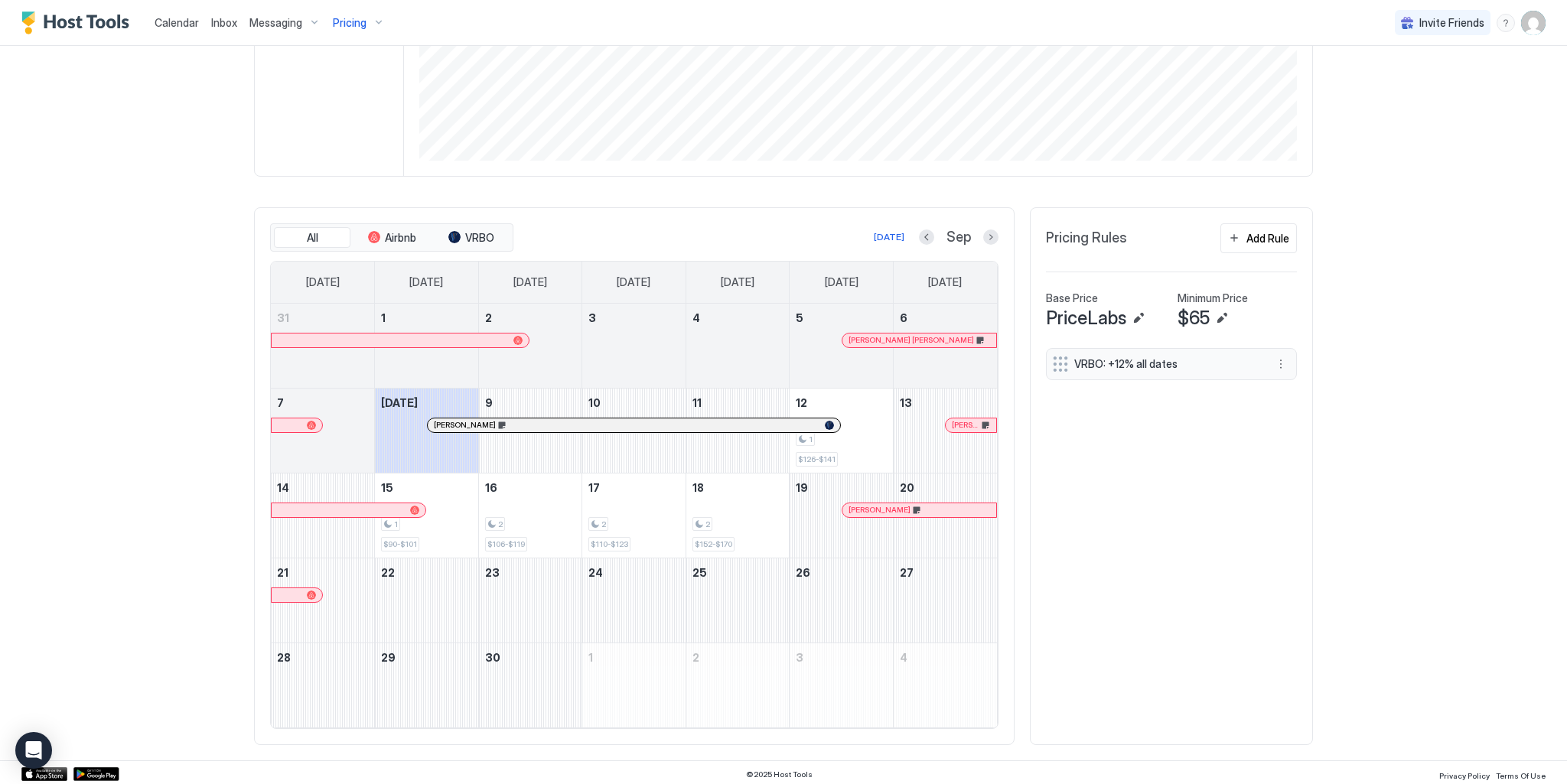
click at [962, 422] on div at bounding box center [968, 425] width 13 height 13
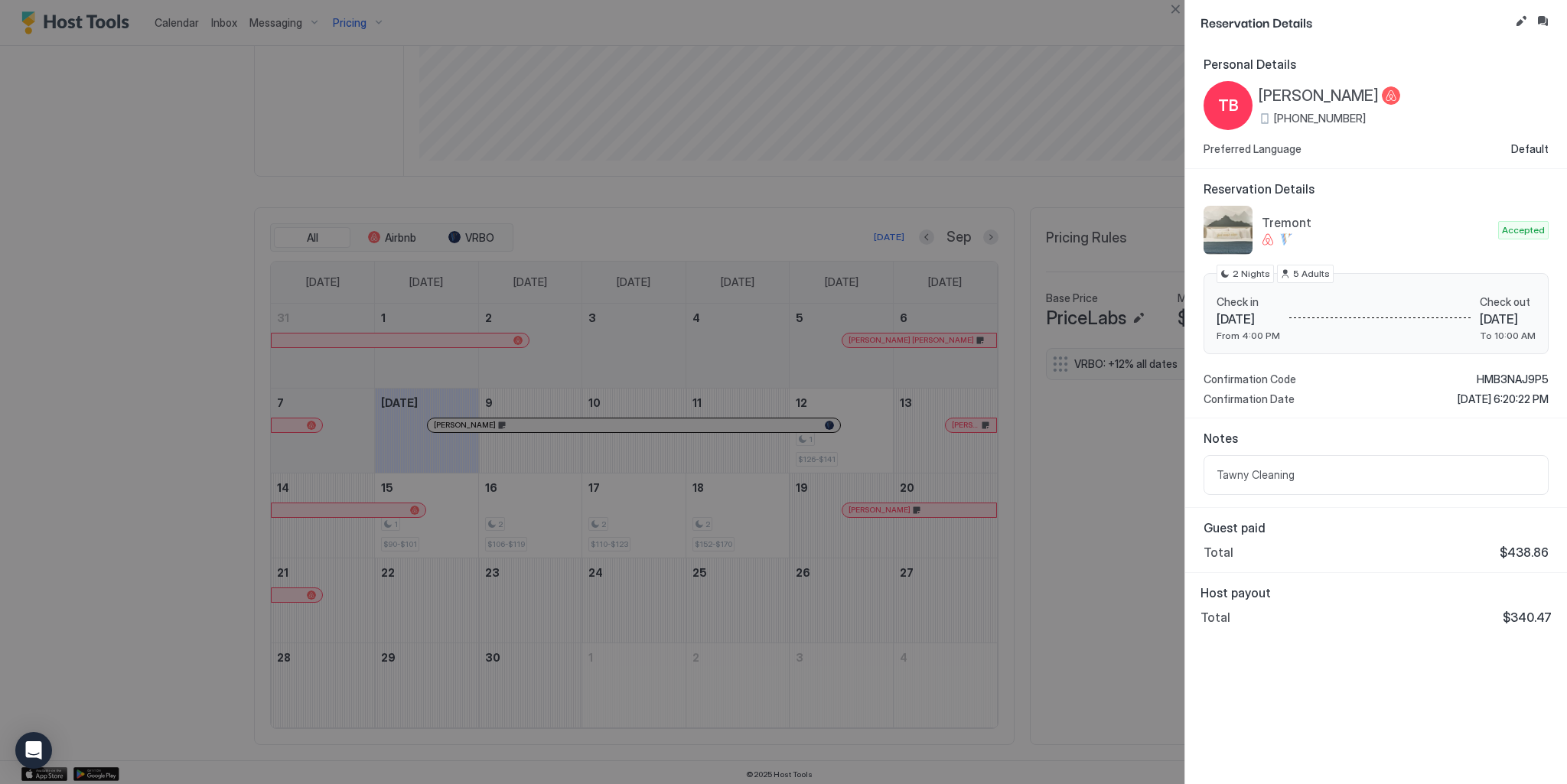
click at [601, 217] on div at bounding box center [784, 392] width 1567 height 784
click at [1174, 4] on button "Close" at bounding box center [1175, 9] width 19 height 19
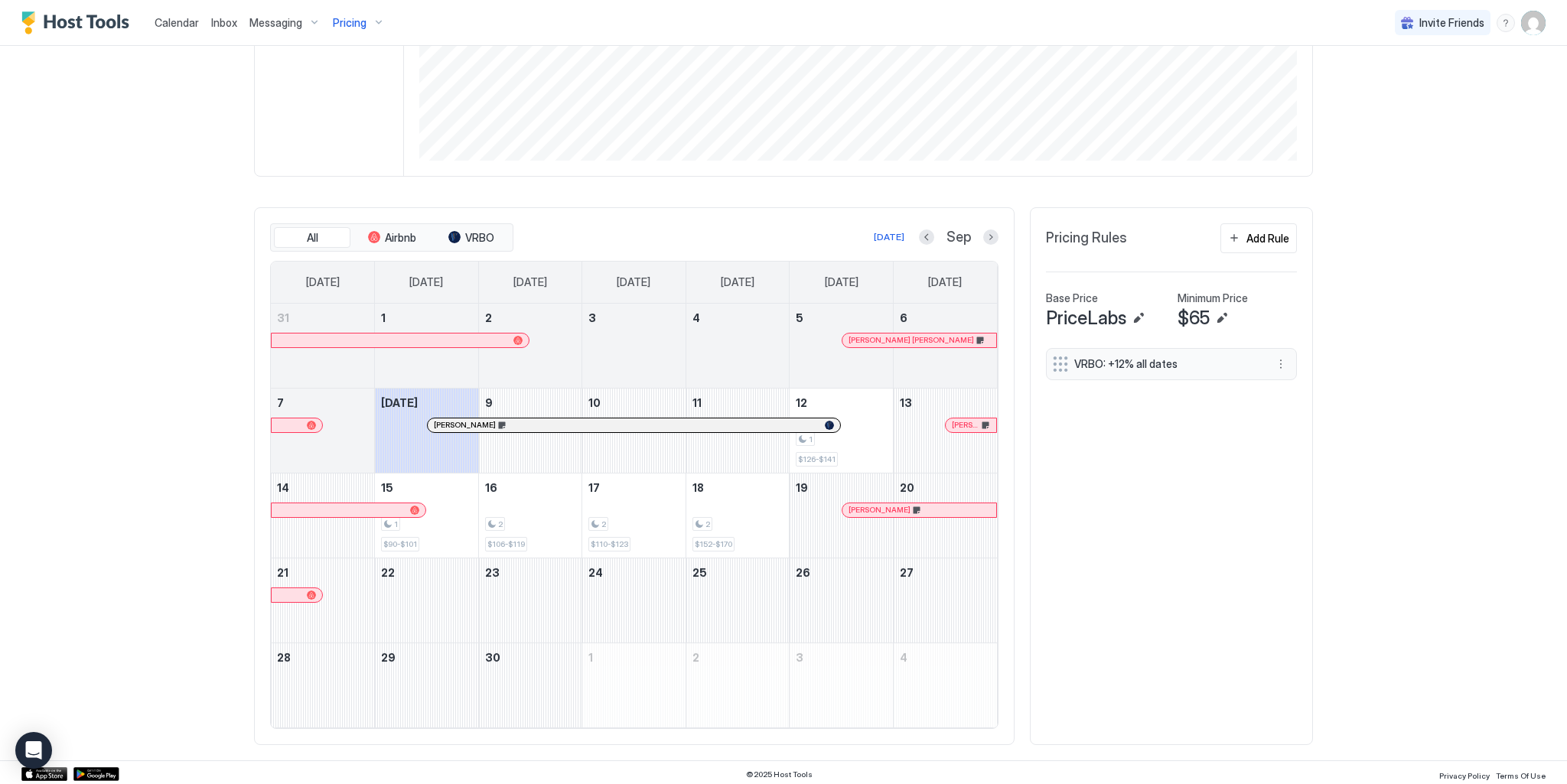
scroll to position [153, 0]
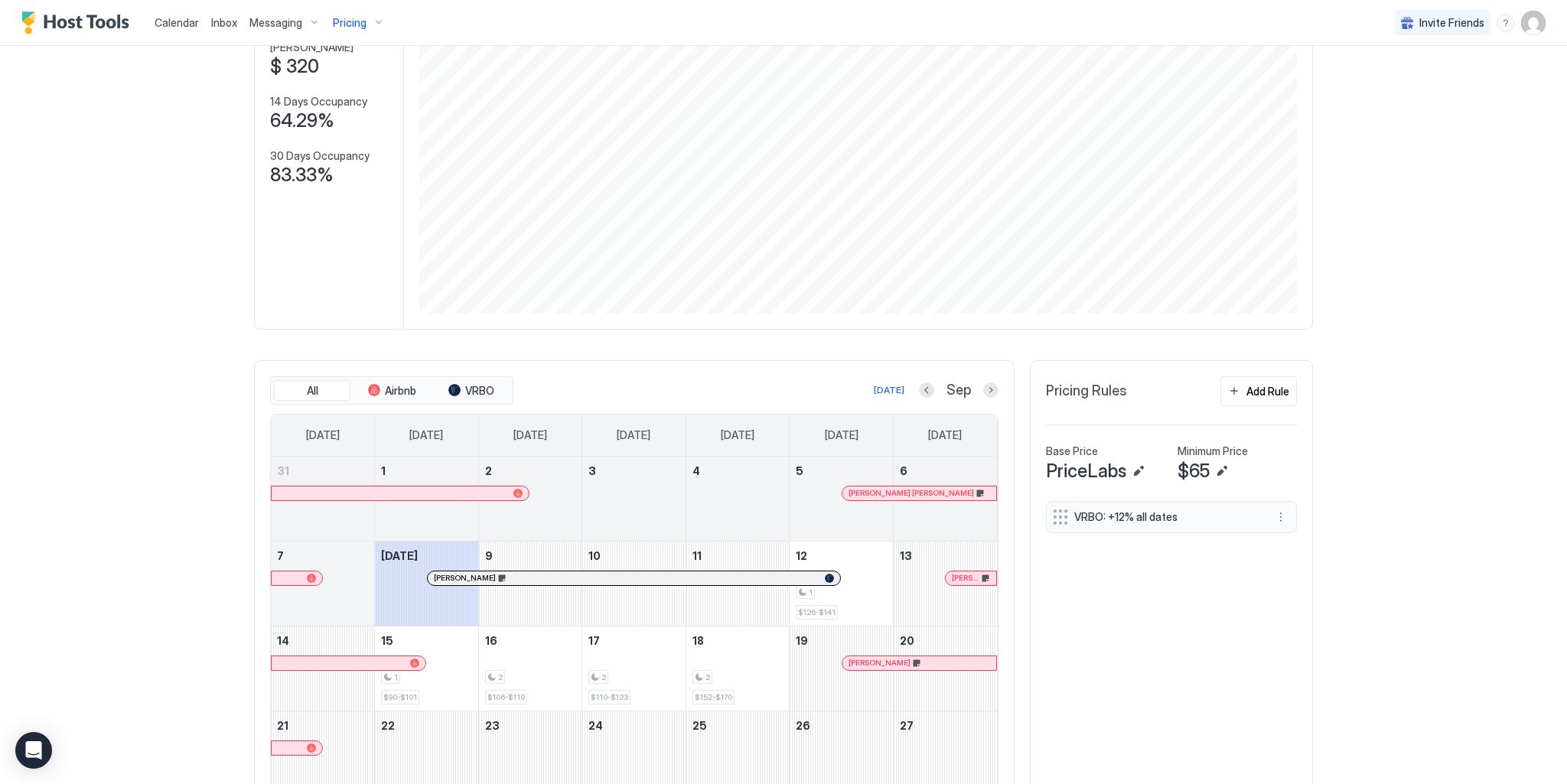
click at [375, 21] on div "Pricing" at bounding box center [359, 22] width 64 height 26
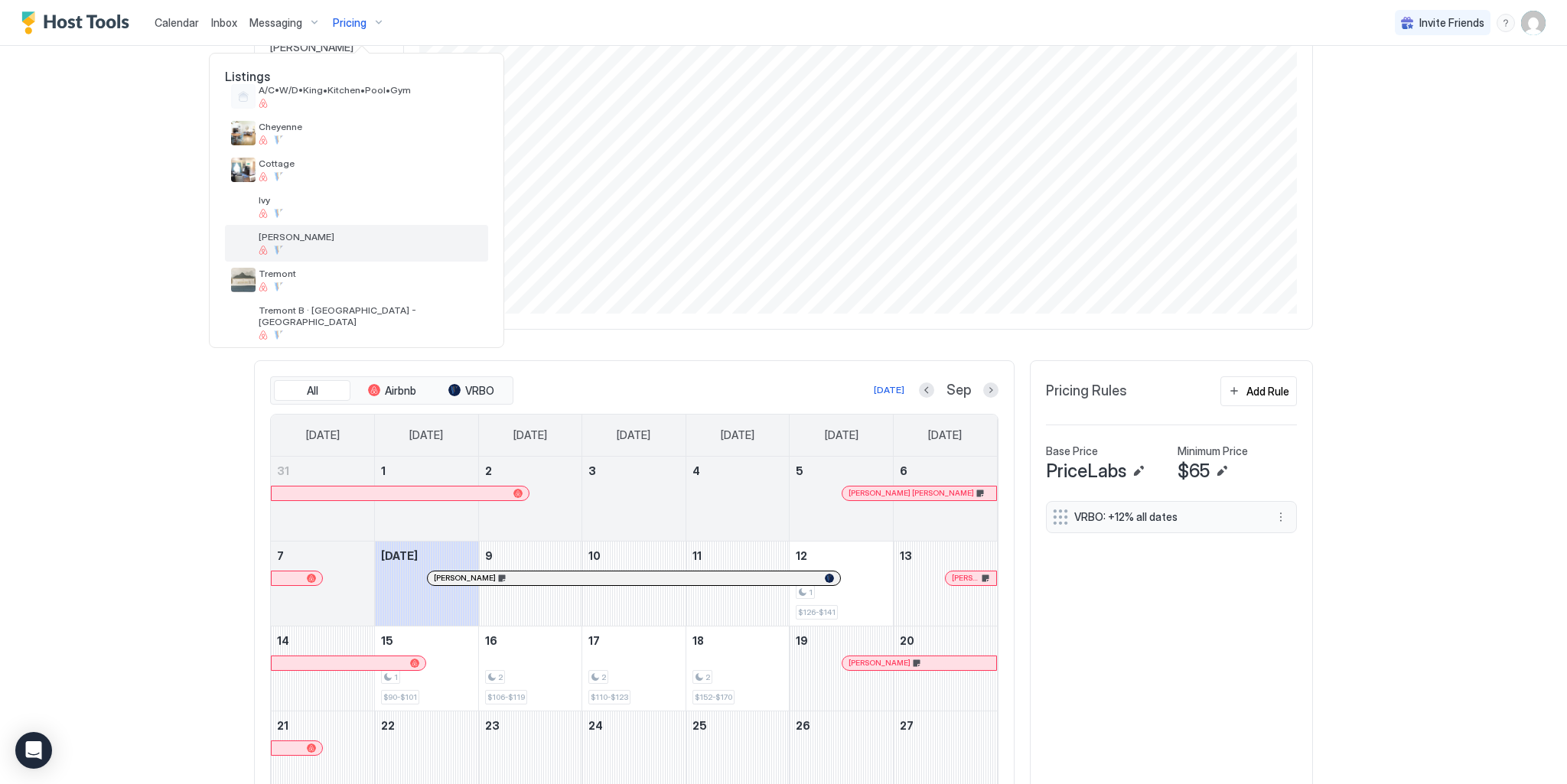
scroll to position [109, 0]
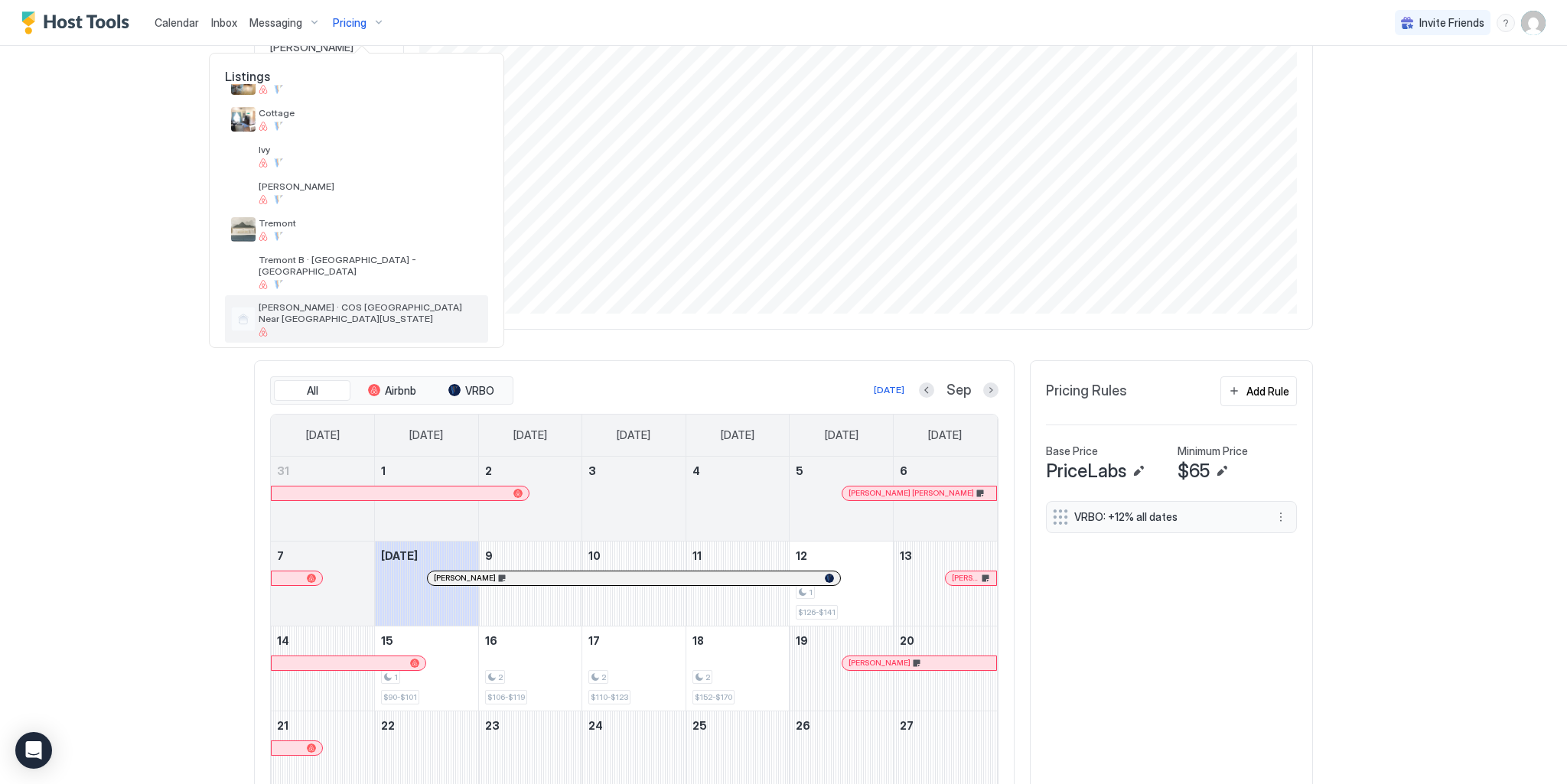
click at [320, 303] on span "[PERSON_NAME] · COS [GEOGRAPHIC_DATA] Near [GEOGRAPHIC_DATA][US_STATE]" at bounding box center [371, 313] width 223 height 23
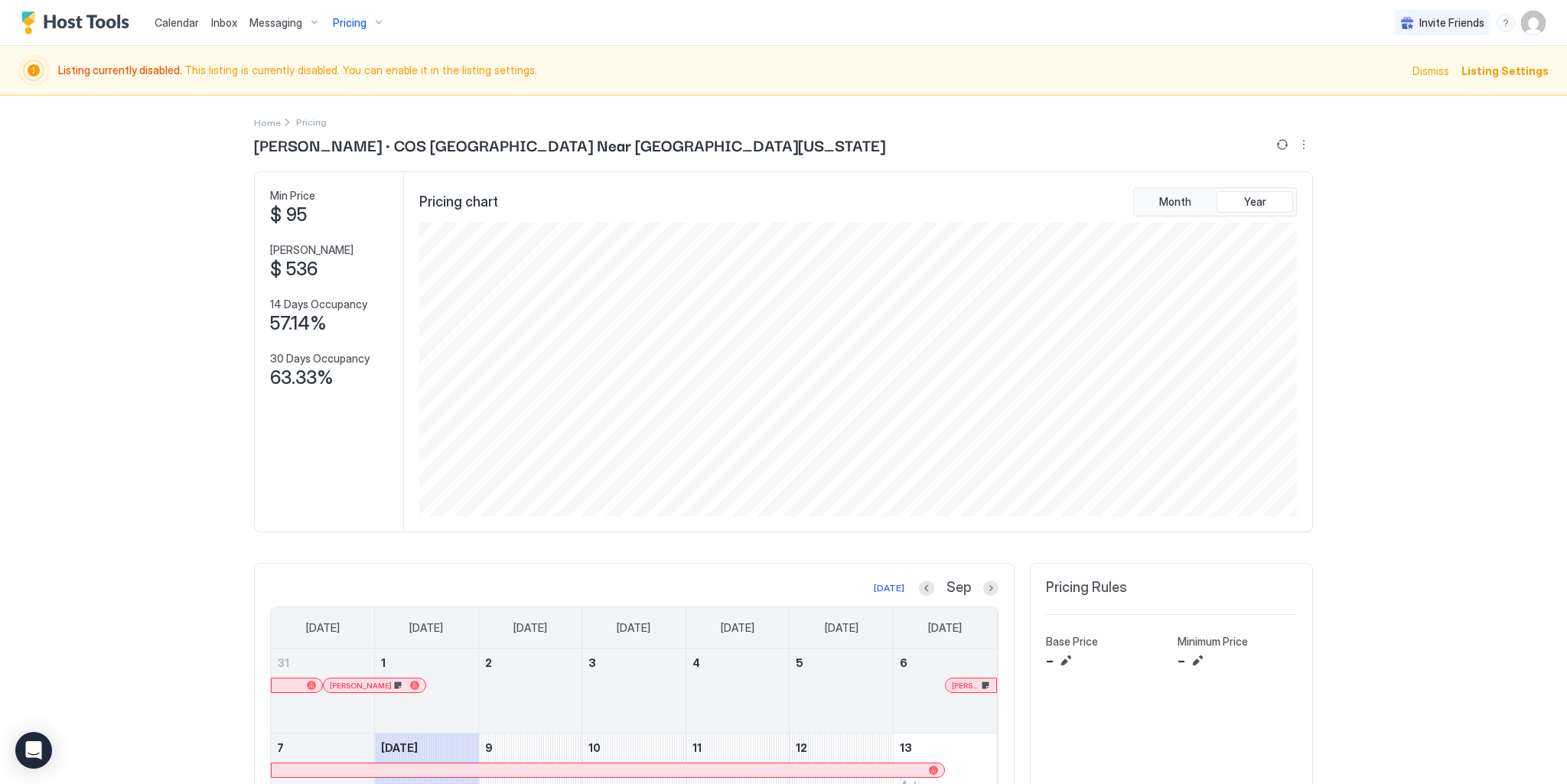
scroll to position [349, 0]
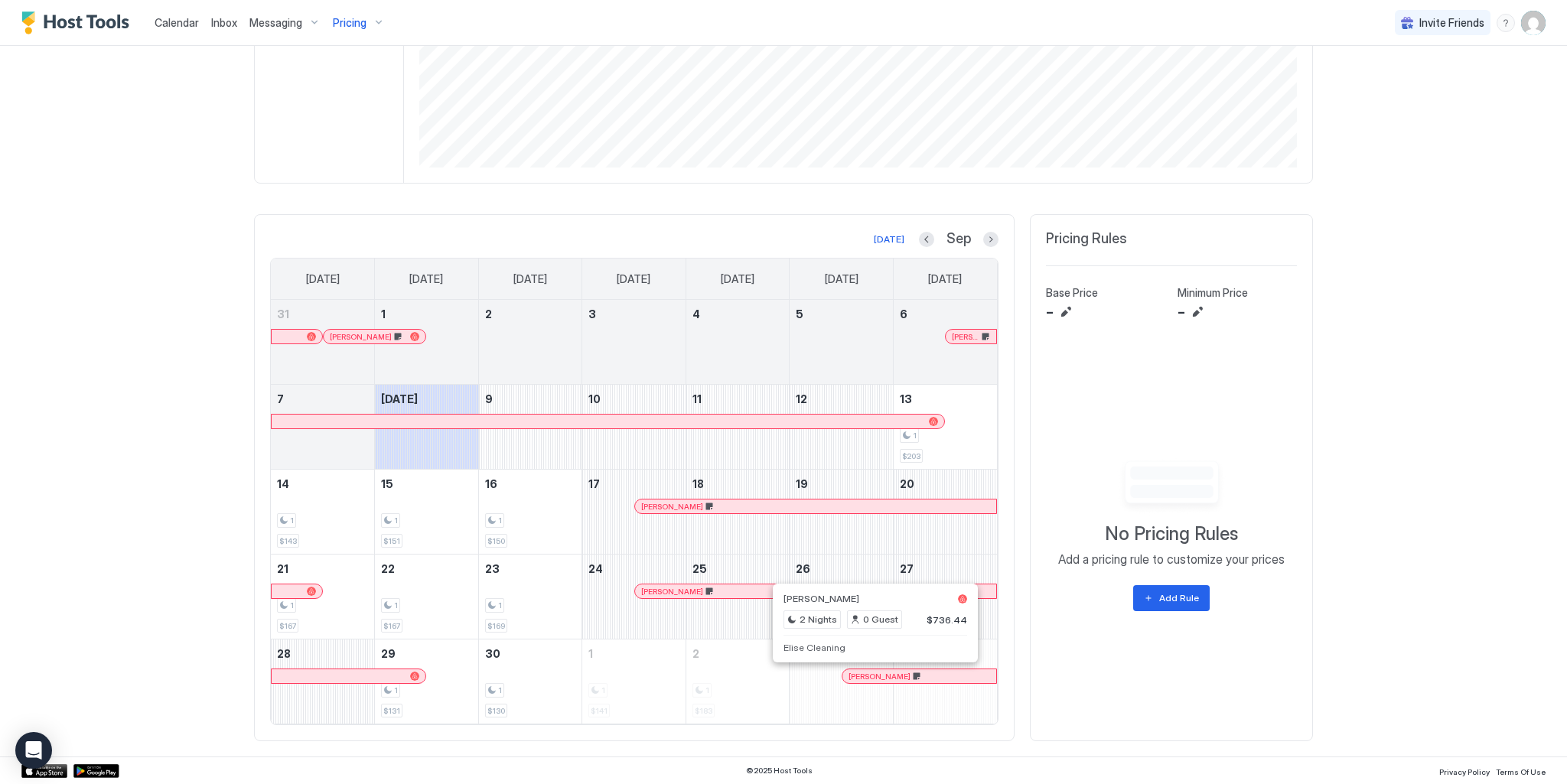
click at [869, 680] on div at bounding box center [875, 676] width 13 height 13
